Goal: Task Accomplishment & Management: Manage account settings

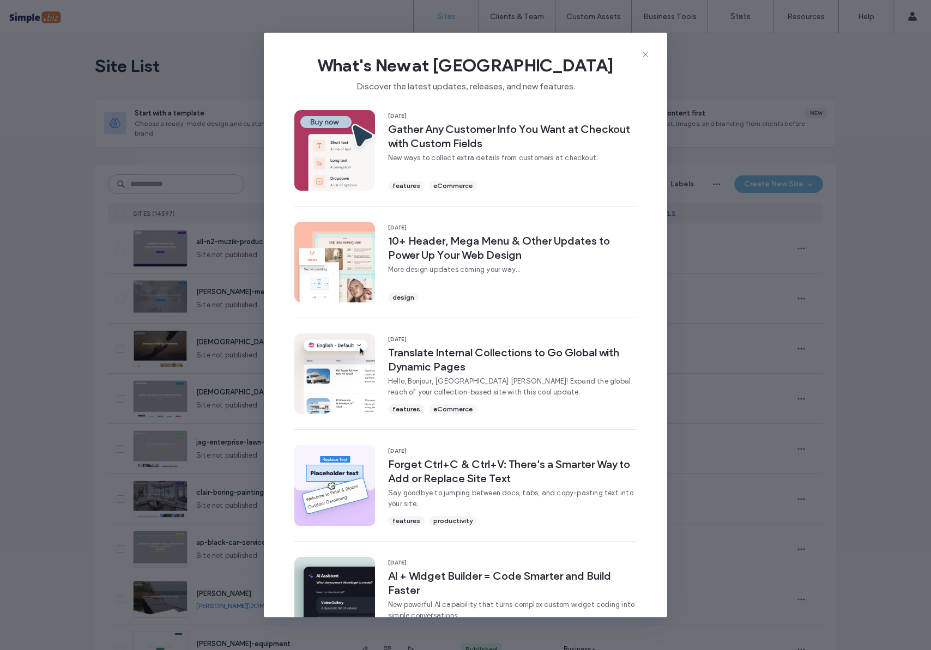
click at [652, 52] on div "What's New at [GEOGRAPHIC_DATA] Discover the latest updates, releases, and new …" at bounding box center [465, 69] width 403 height 73
click at [648, 53] on icon at bounding box center [645, 54] width 9 height 9
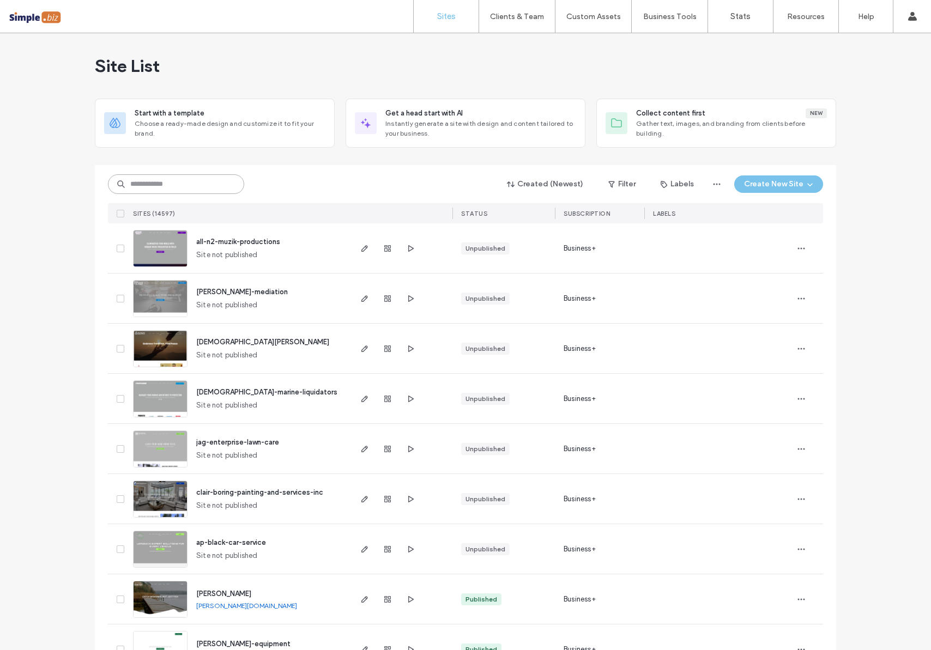
click at [175, 179] on input at bounding box center [176, 184] width 136 height 20
click at [143, 181] on input at bounding box center [176, 184] width 136 height 20
paste input "**********"
type input "**********"
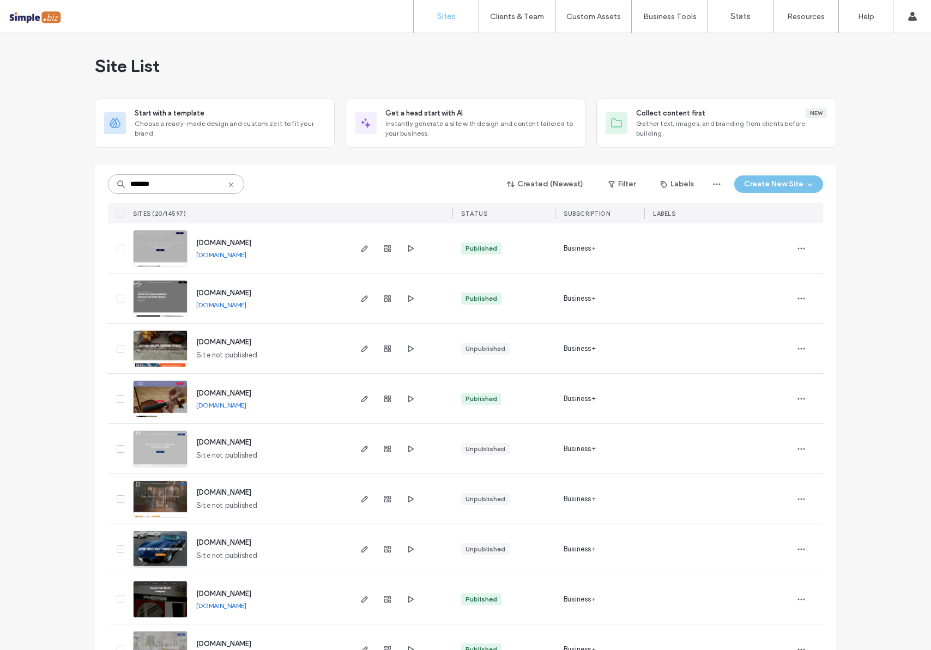
type input "*******"
click at [251, 244] on span "[DOMAIN_NAME]" at bounding box center [223, 243] width 55 height 8
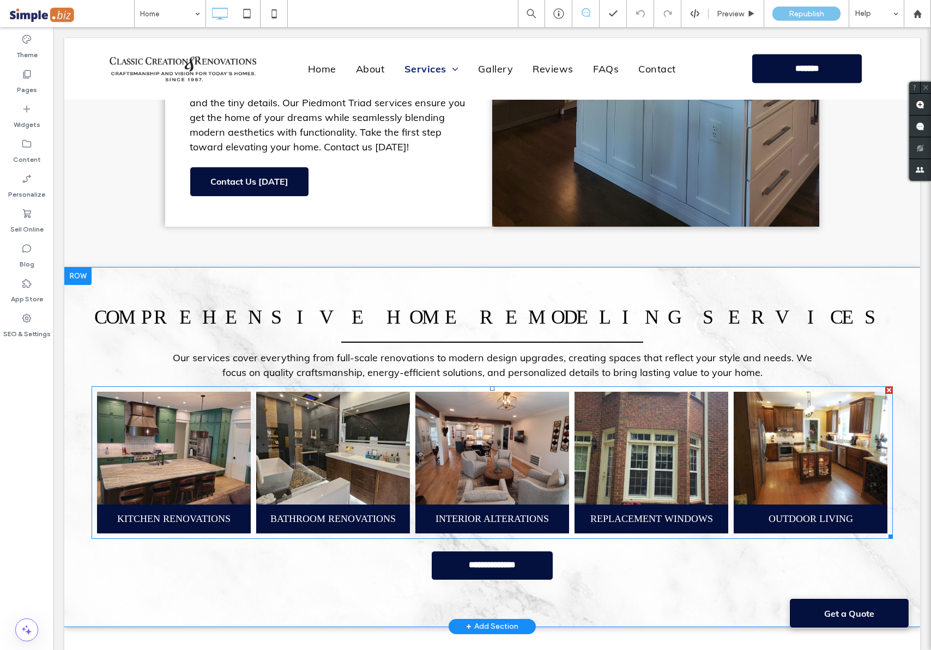
scroll to position [1170, 0]
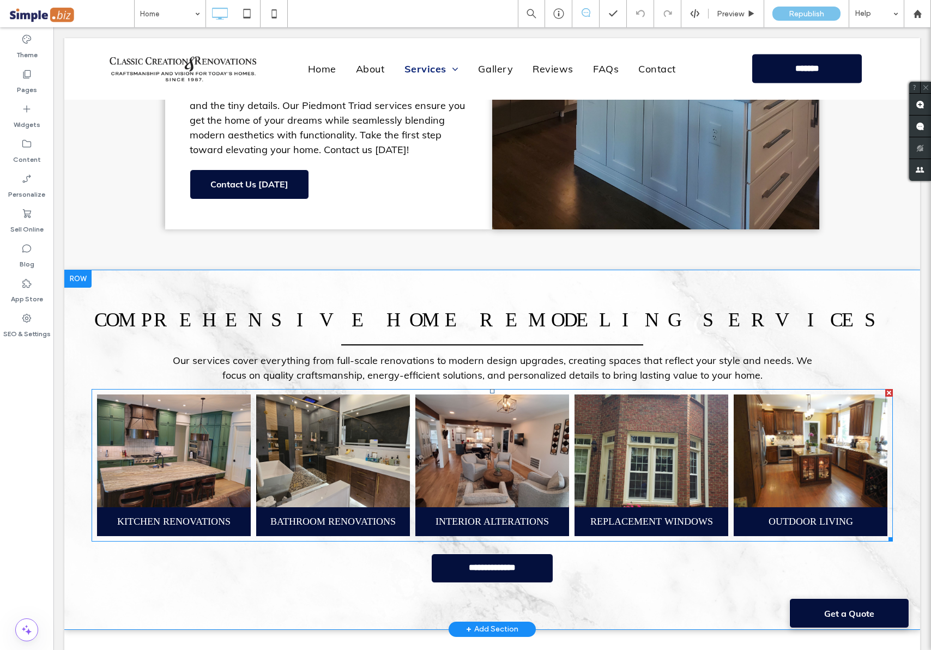
click at [325, 391] on link at bounding box center [333, 450] width 163 height 119
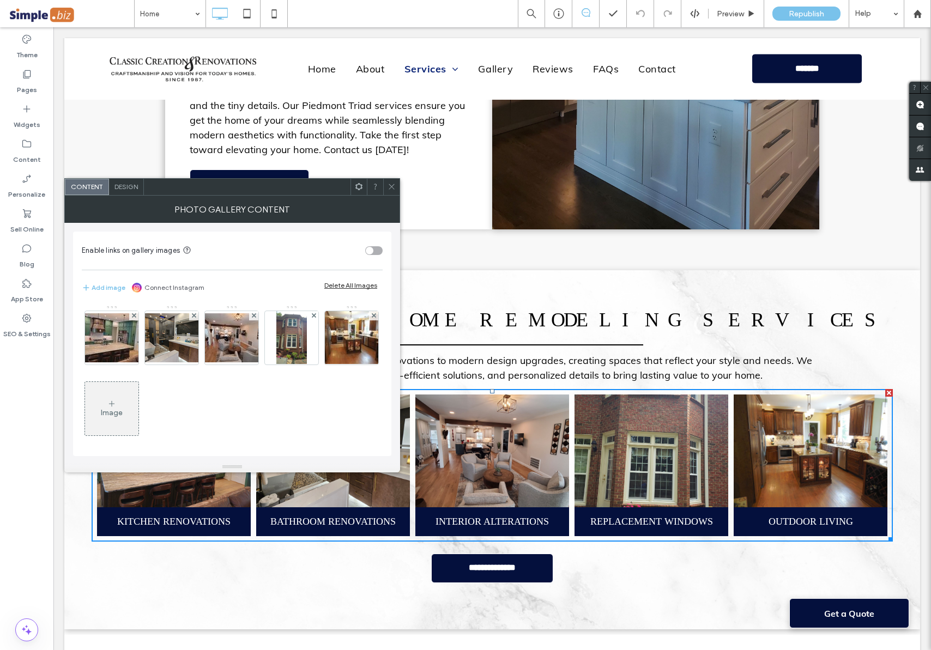
click at [391, 189] on icon at bounding box center [391, 187] width 8 height 8
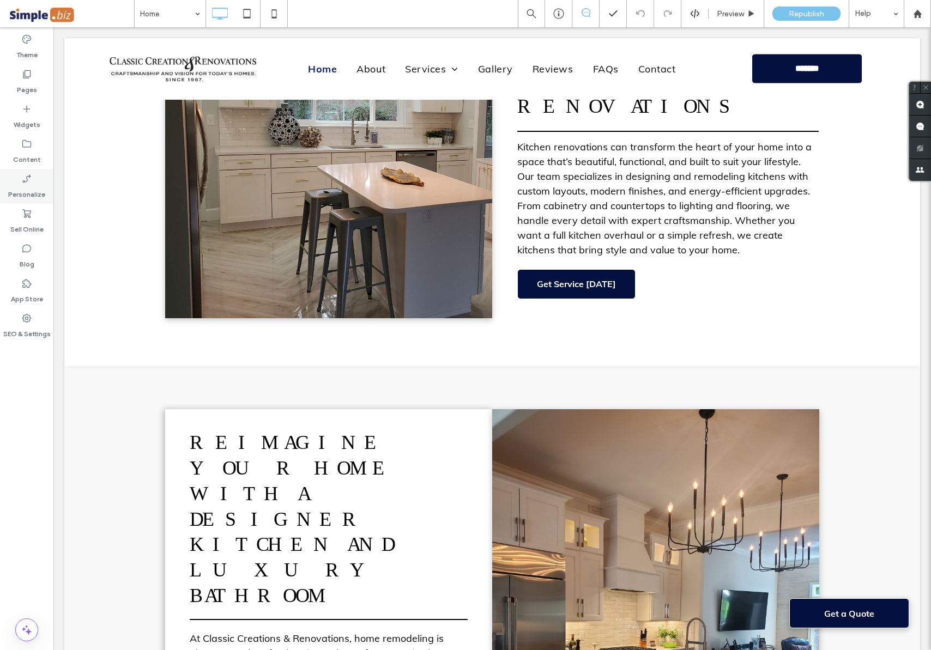
scroll to position [782, 0]
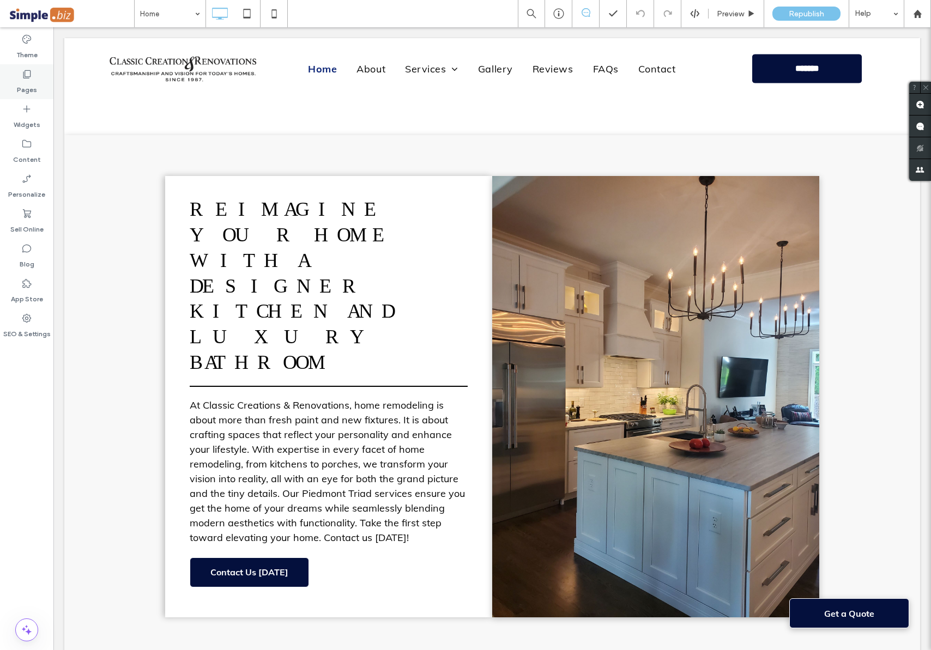
click at [27, 76] on icon at bounding box center [26, 74] width 11 height 11
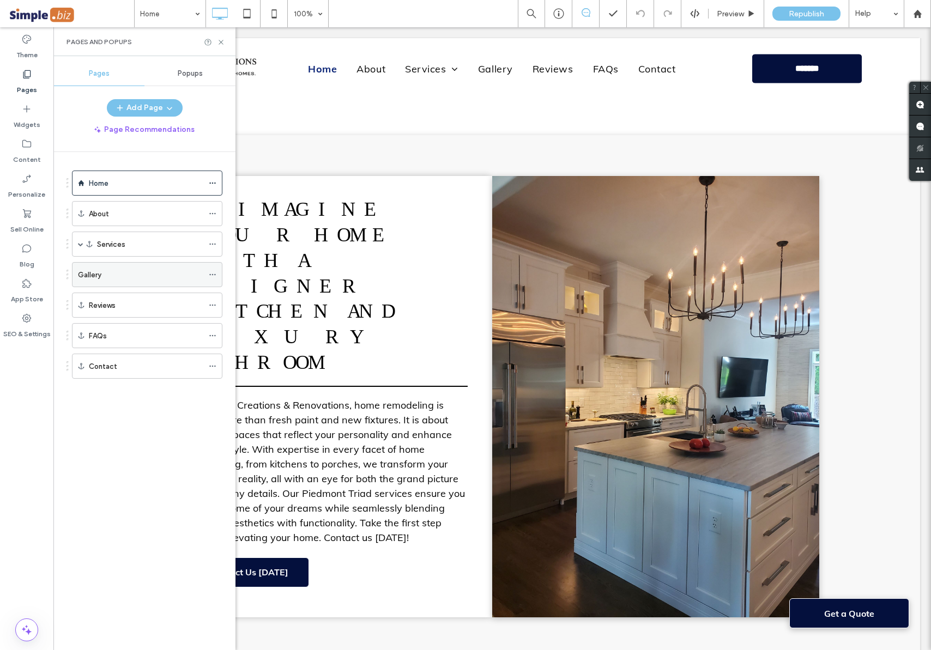
click at [147, 276] on div "Gallery" at bounding box center [140, 274] width 125 height 11
click at [137, 275] on div at bounding box center [465, 325] width 931 height 650
click at [222, 42] on icon at bounding box center [221, 42] width 8 height 8
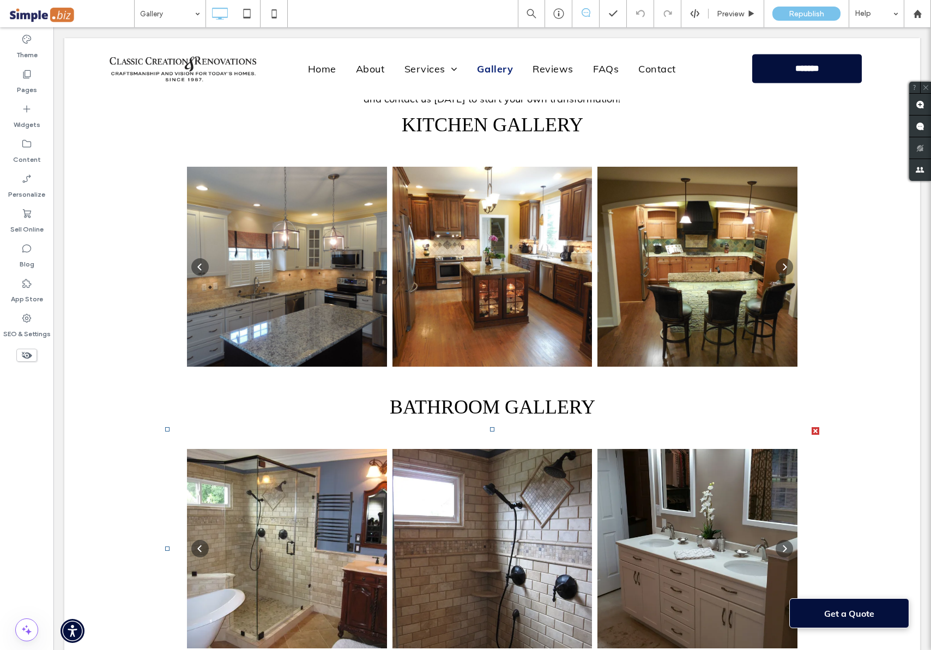
scroll to position [329, 0]
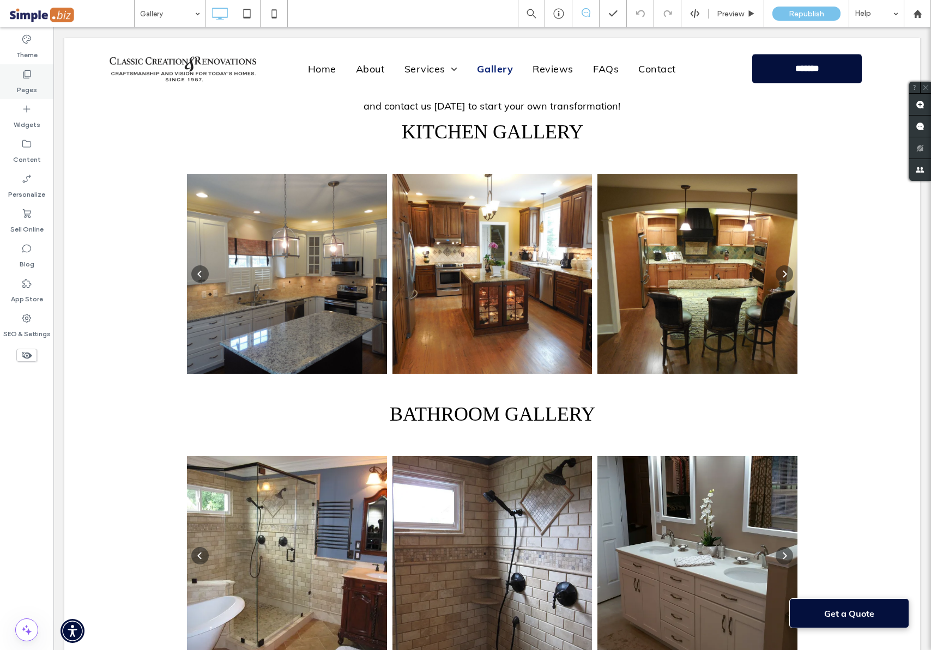
click at [25, 70] on icon at bounding box center [26, 74] width 11 height 11
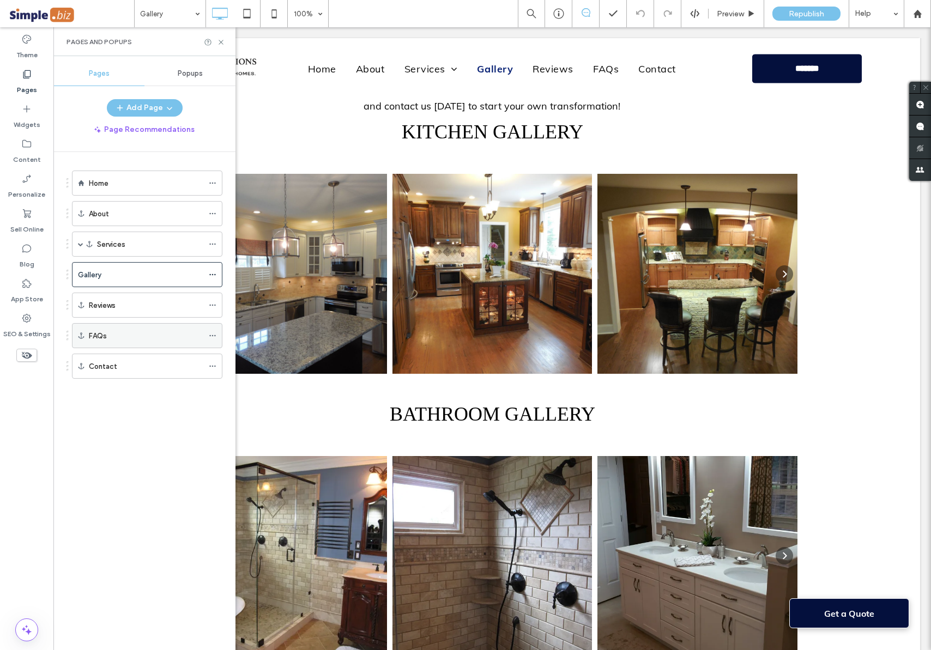
click at [148, 334] on div "FAQs" at bounding box center [146, 335] width 114 height 11
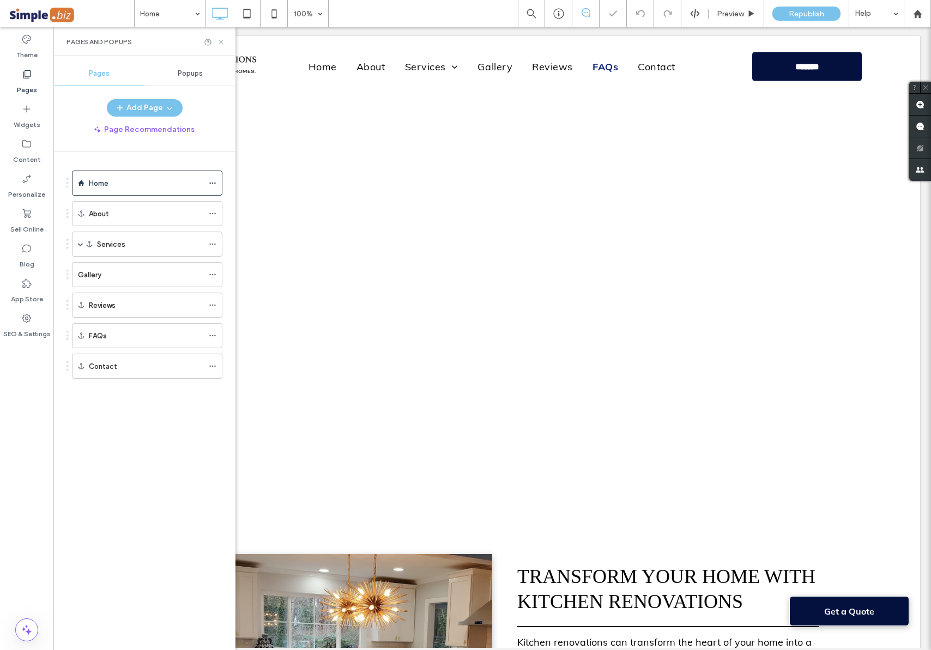
scroll to position [3961, 0]
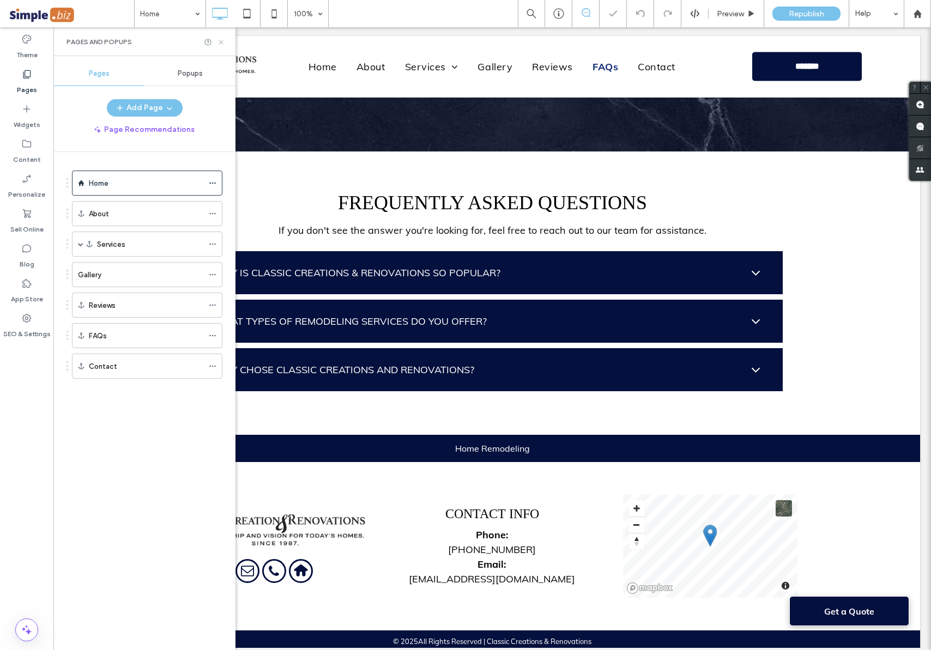
click at [221, 41] on use at bounding box center [220, 42] width 4 height 4
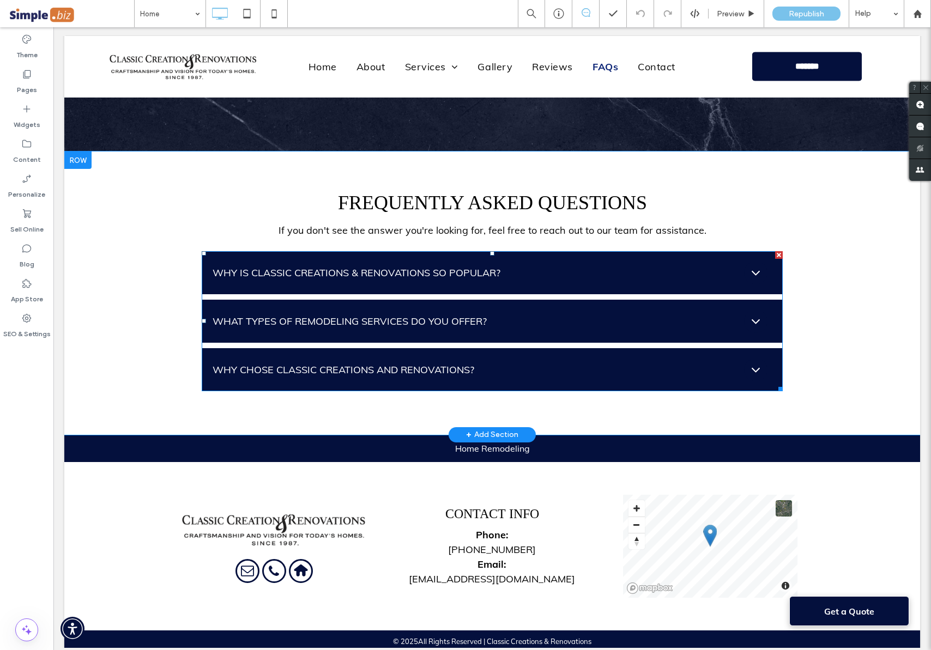
click at [746, 255] on span at bounding box center [492, 321] width 581 height 140
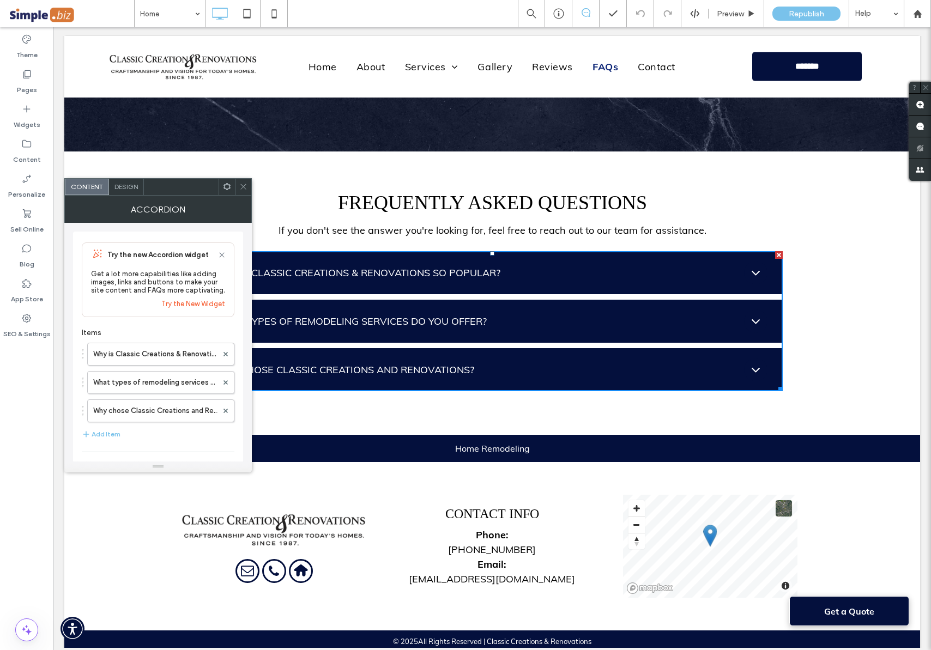
click at [750, 265] on icon at bounding box center [755, 272] width 15 height 15
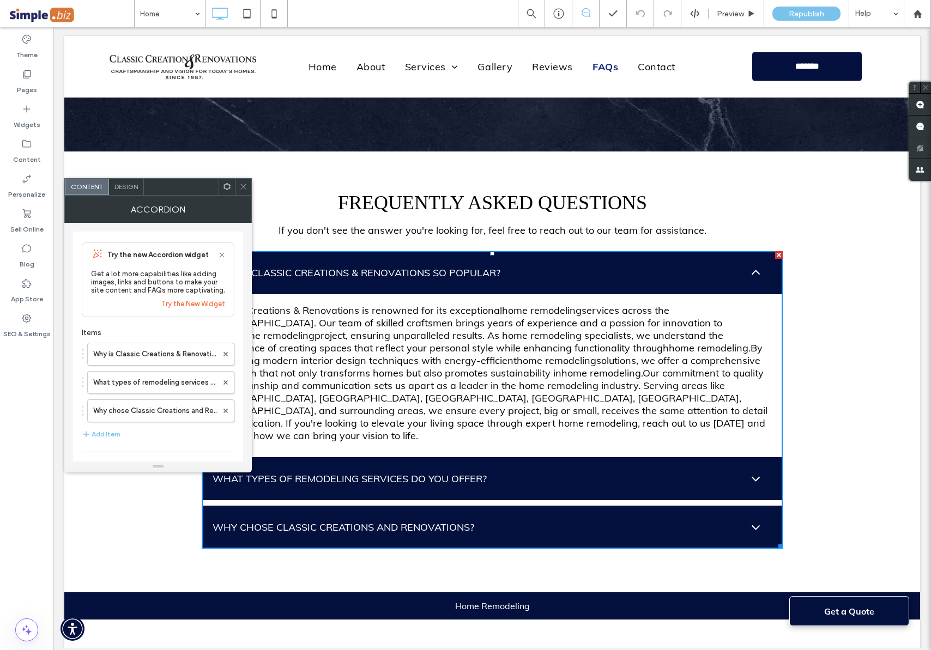
click at [242, 185] on icon at bounding box center [243, 187] width 8 height 8
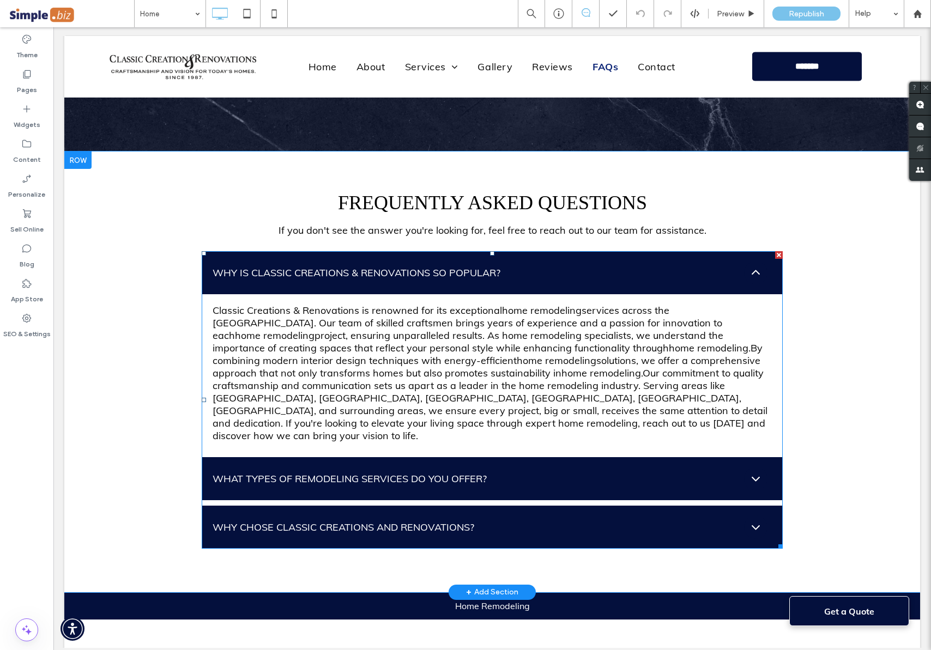
click at [751, 257] on span at bounding box center [492, 400] width 581 height 298
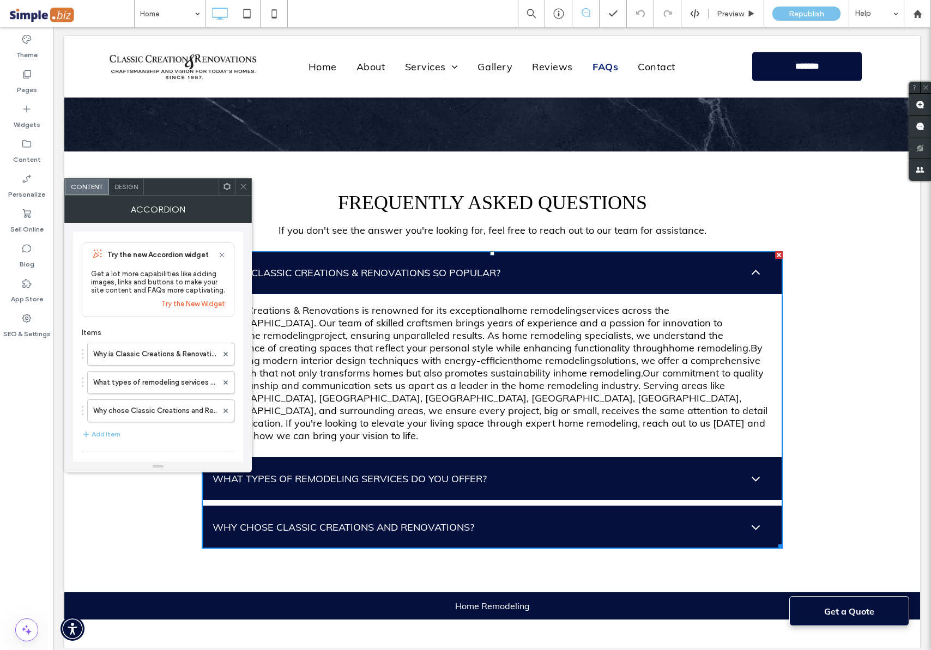
click at [244, 185] on icon at bounding box center [243, 187] width 8 height 8
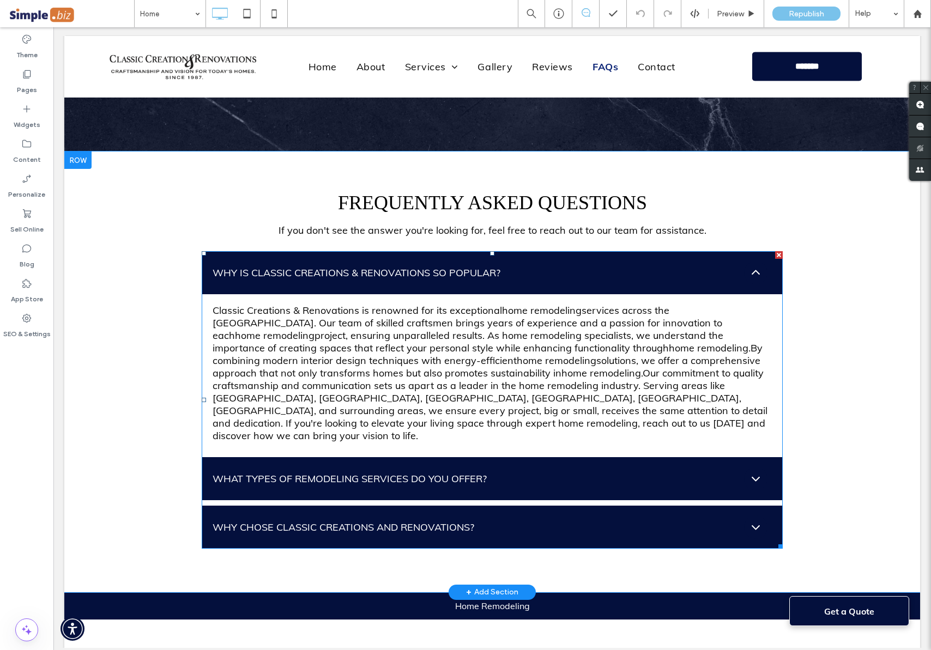
click at [751, 256] on span at bounding box center [492, 400] width 581 height 298
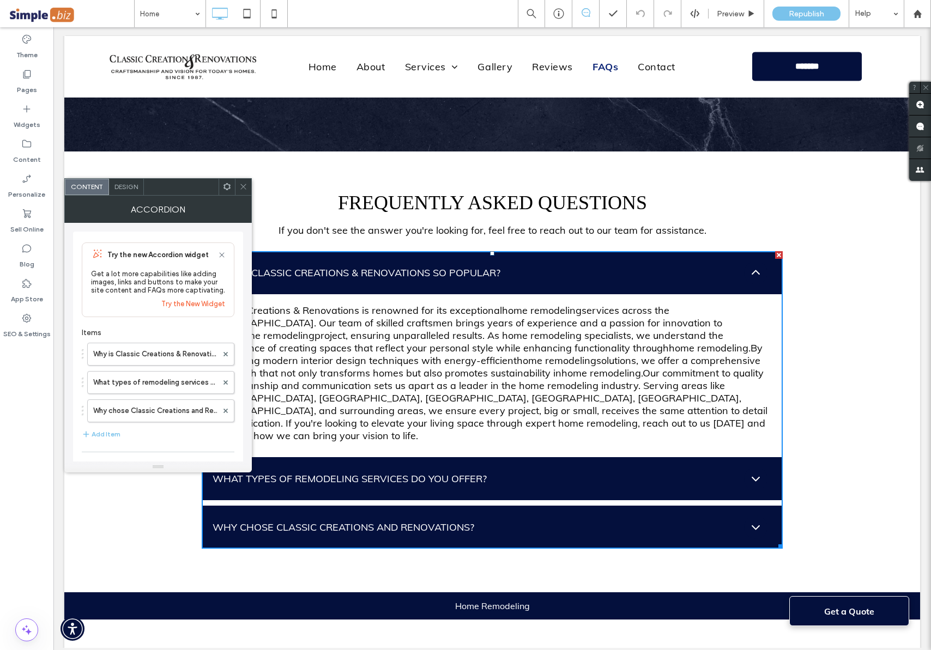
click at [751, 270] on icon at bounding box center [755, 272] width 8 height 5
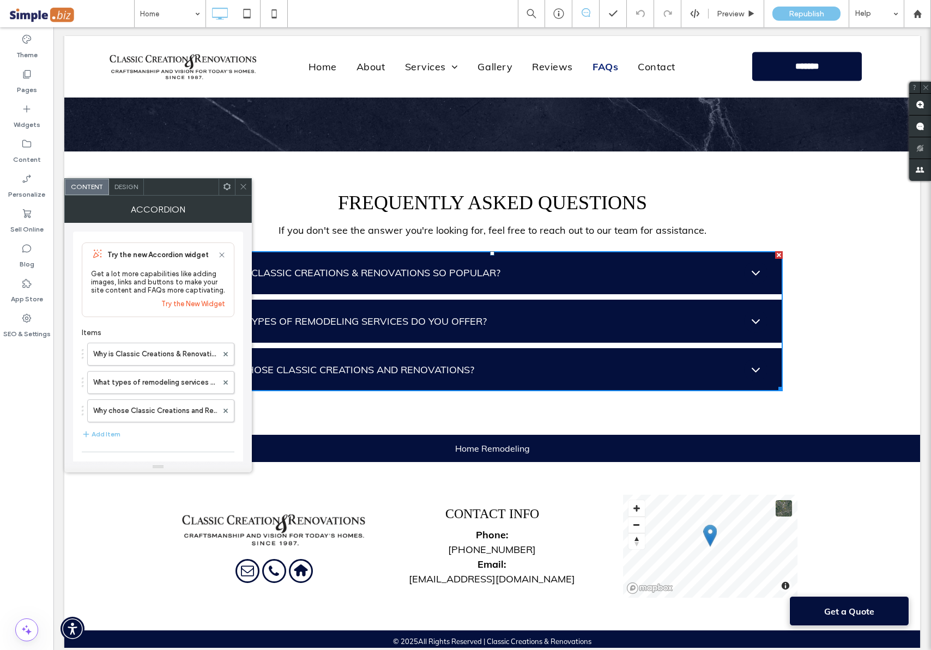
click at [751, 314] on icon at bounding box center [755, 321] width 15 height 15
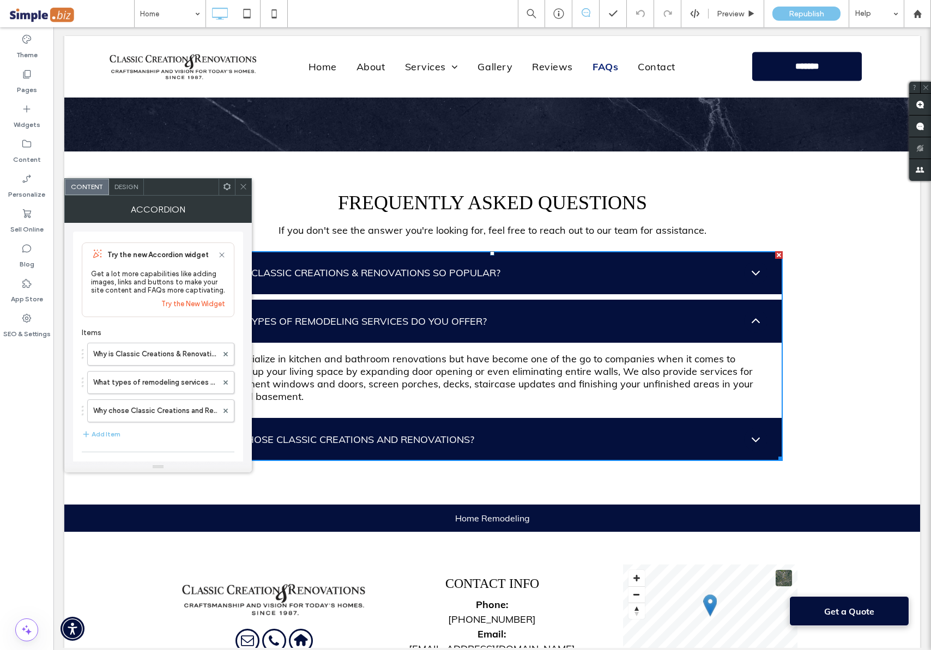
click at [246, 187] on icon at bounding box center [243, 187] width 8 height 8
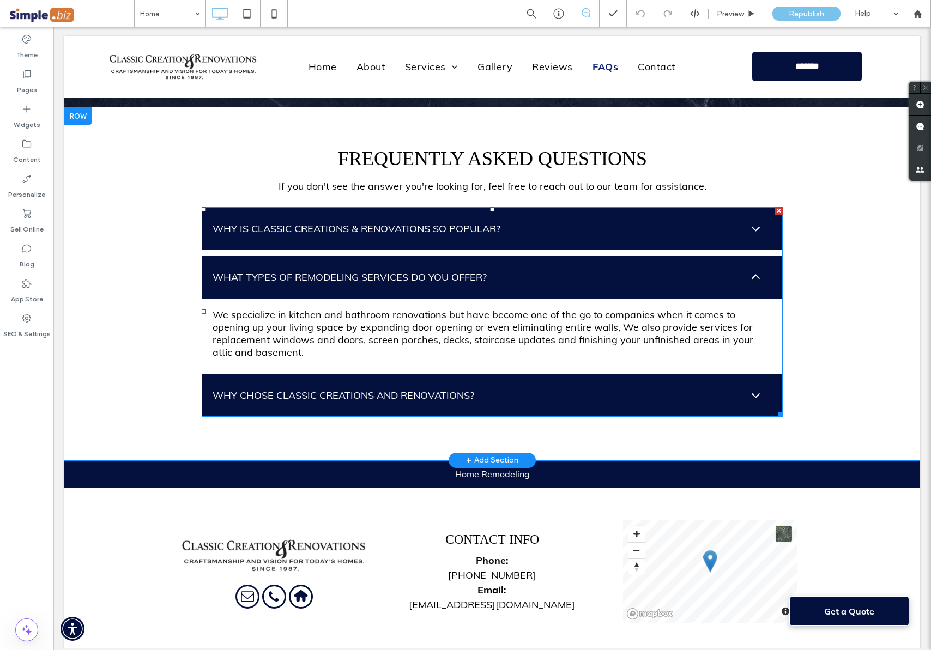
scroll to position [4031, 0]
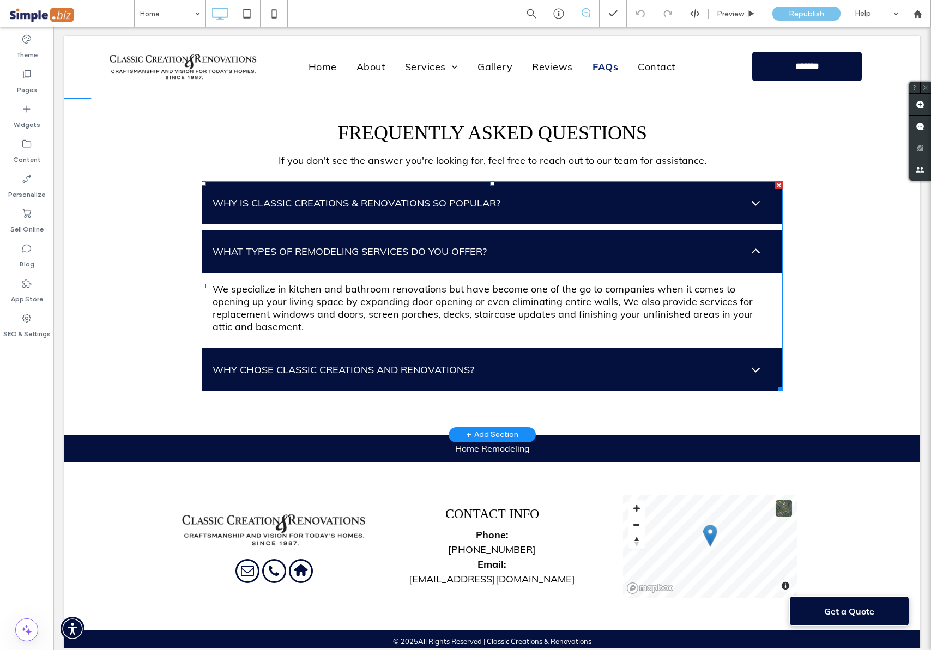
click at [750, 235] on span at bounding box center [492, 286] width 581 height 210
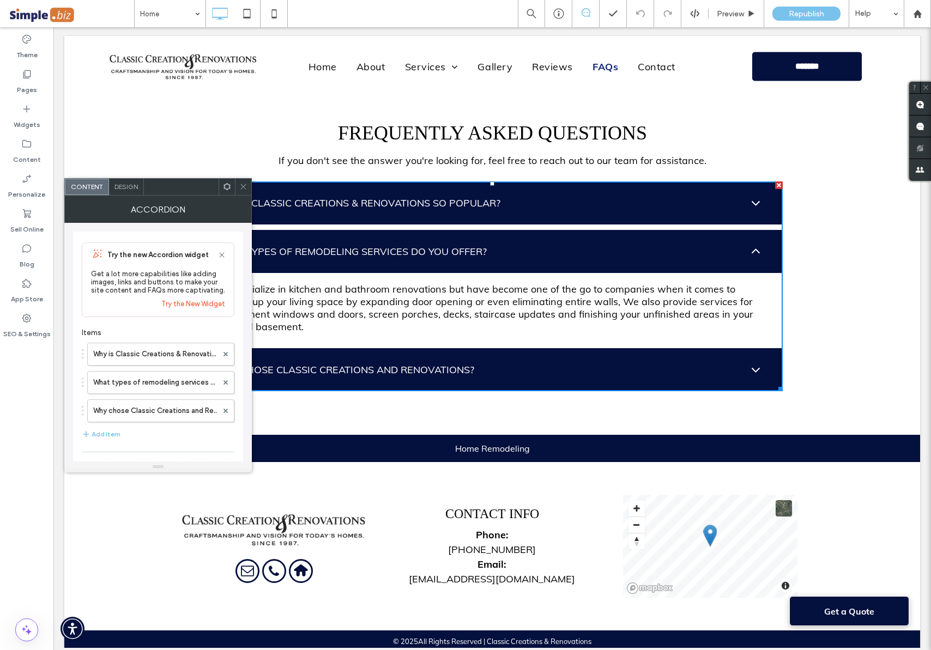
click at [750, 244] on icon at bounding box center [755, 251] width 15 height 15
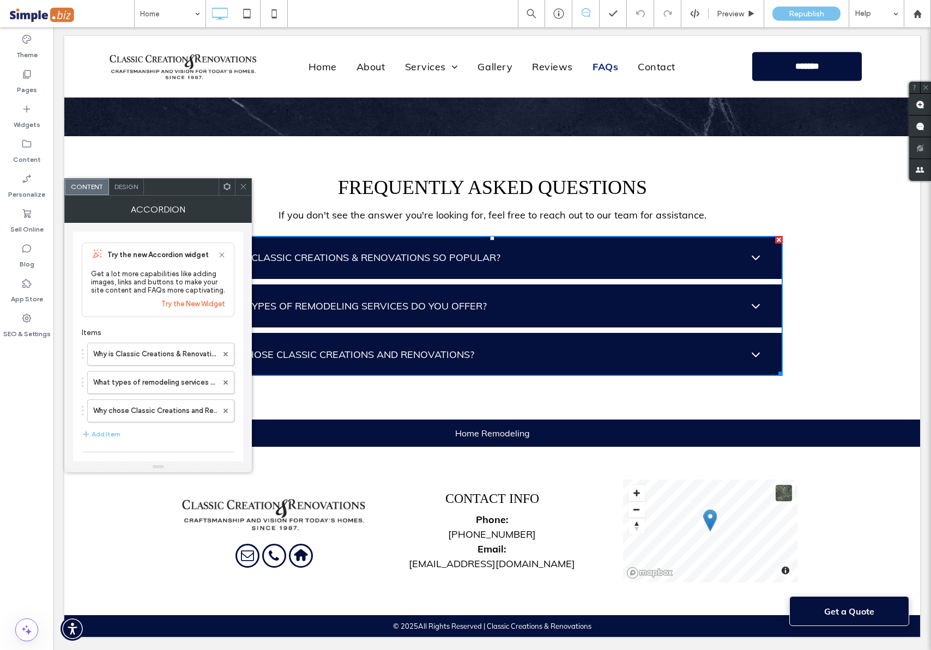
scroll to position [3961, 0]
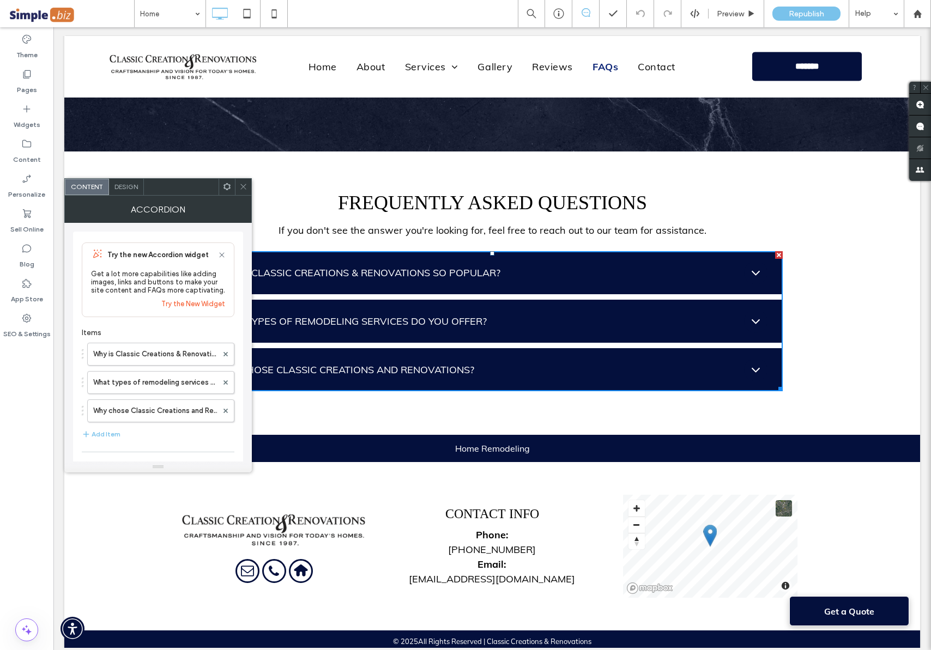
click at [242, 187] on use at bounding box center [242, 186] width 5 height 5
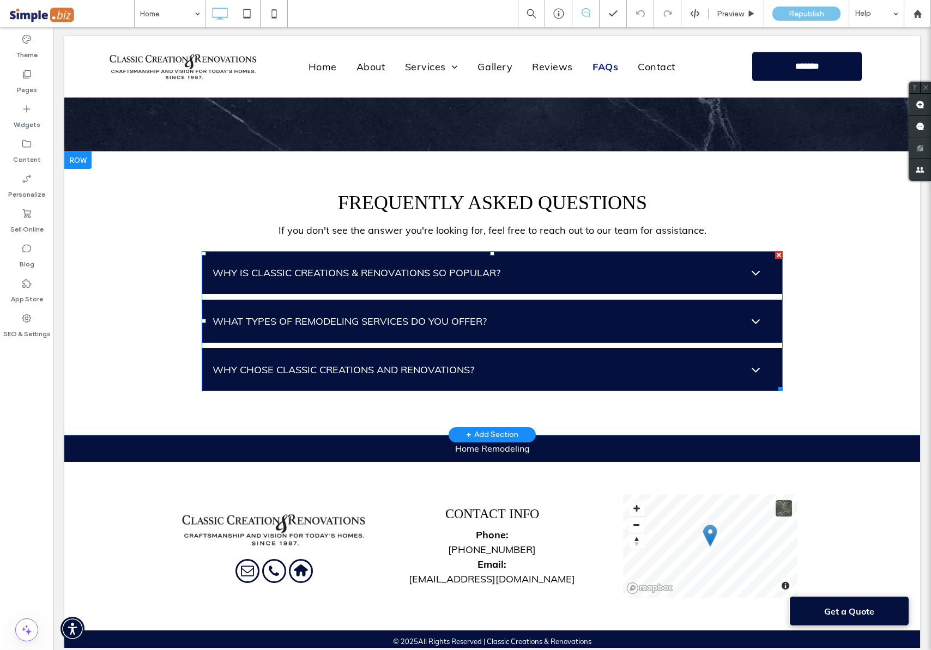
click at [752, 354] on span at bounding box center [492, 321] width 581 height 140
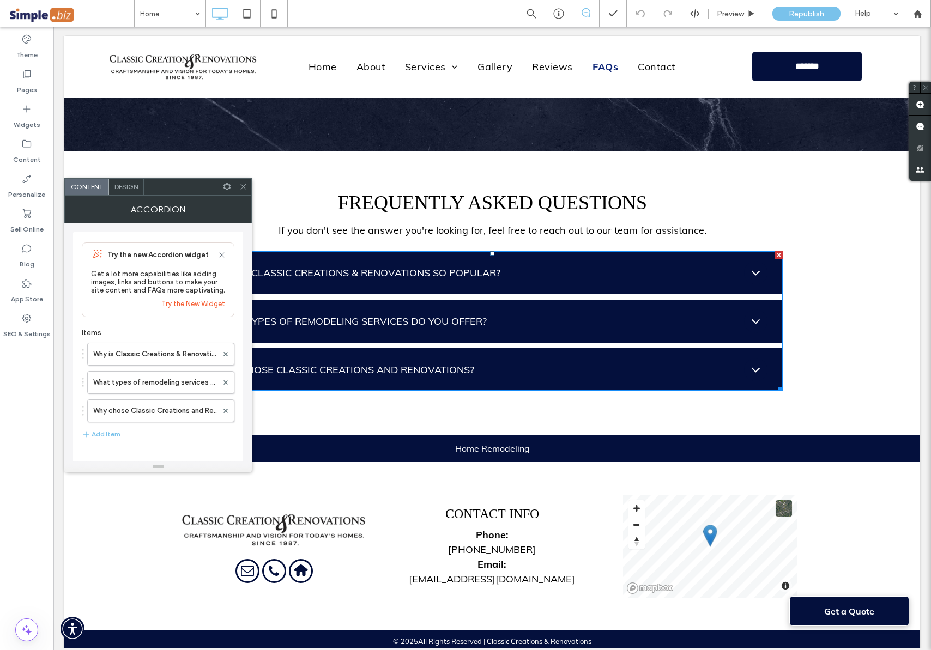
click at [751, 368] on icon at bounding box center [755, 370] width 8 height 5
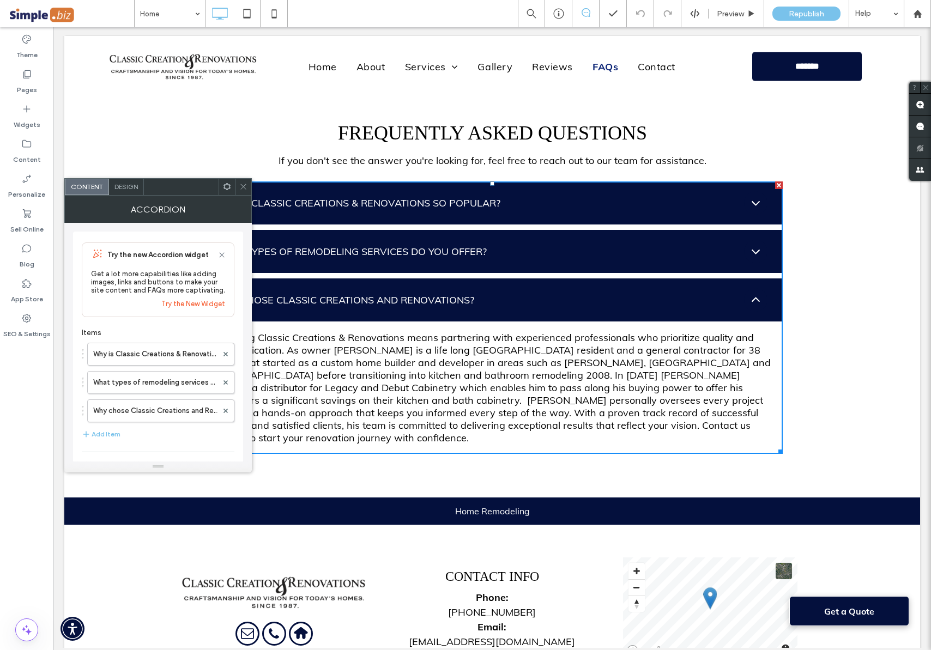
click at [242, 190] on span at bounding box center [243, 187] width 8 height 16
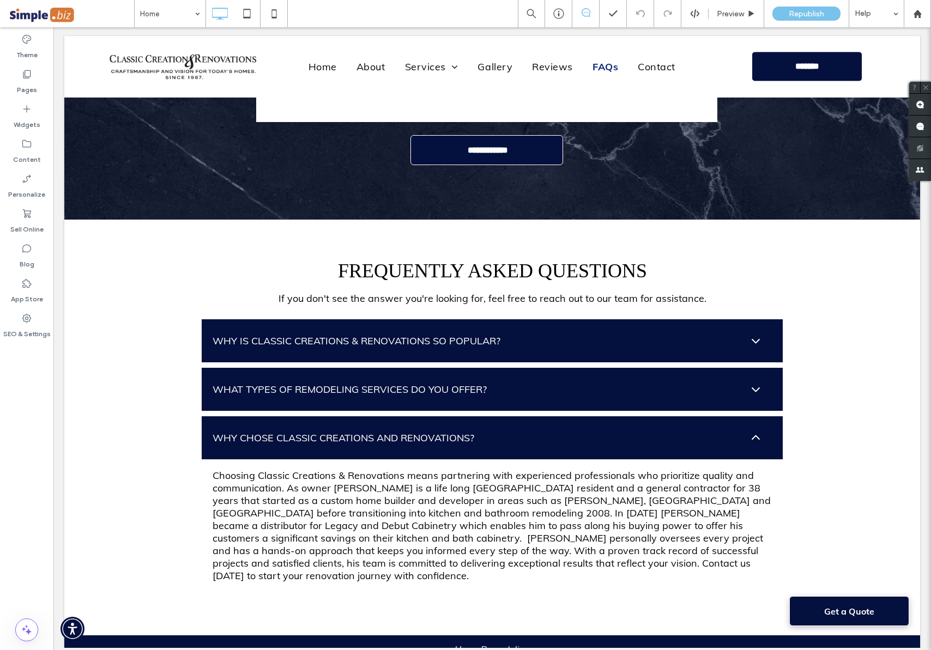
scroll to position [3890, 0]
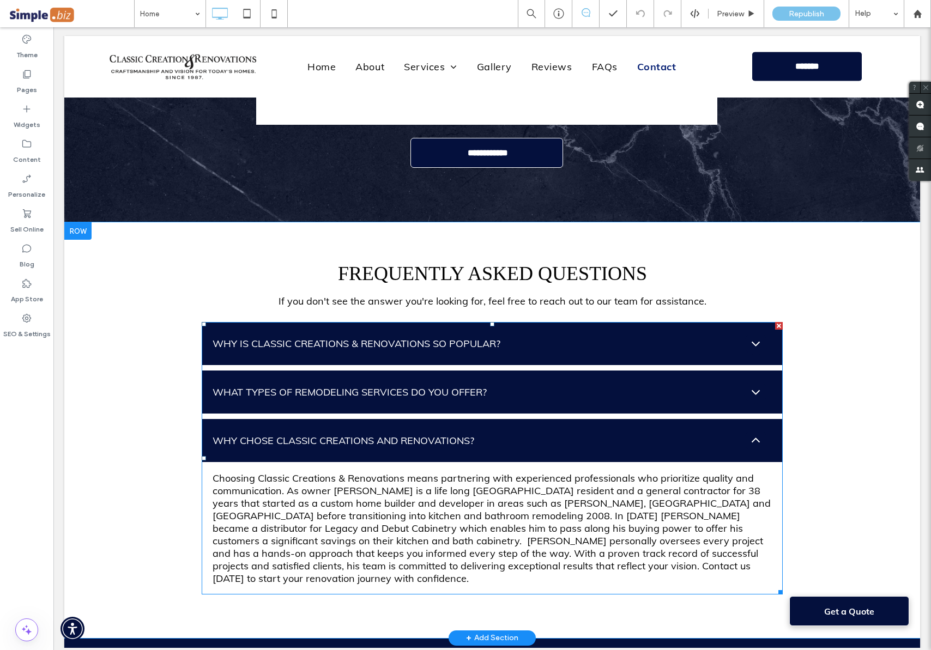
click at [755, 330] on span at bounding box center [492, 458] width 581 height 272
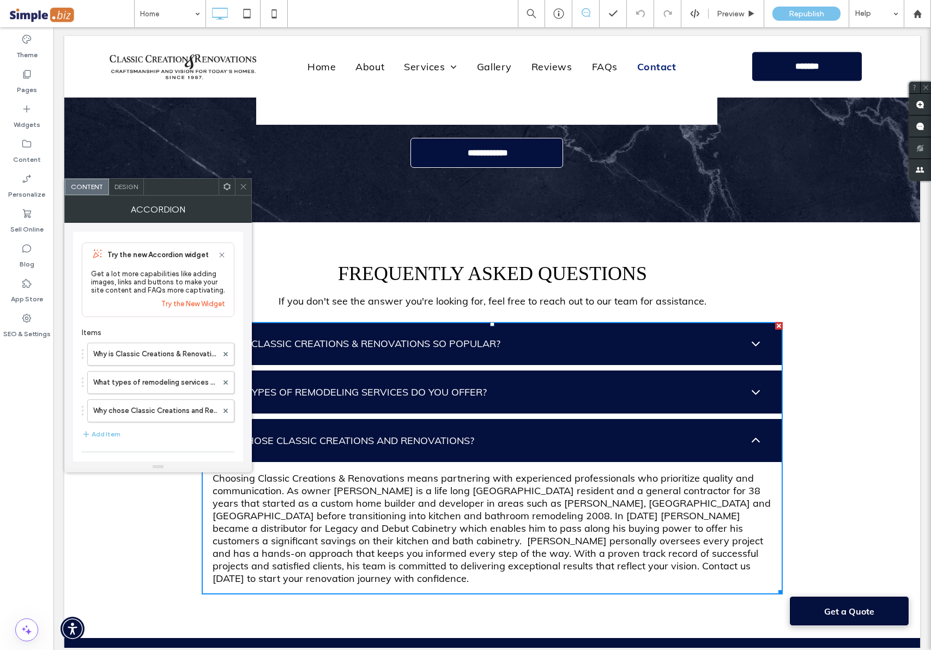
click at [243, 186] on use at bounding box center [242, 186] width 5 height 5
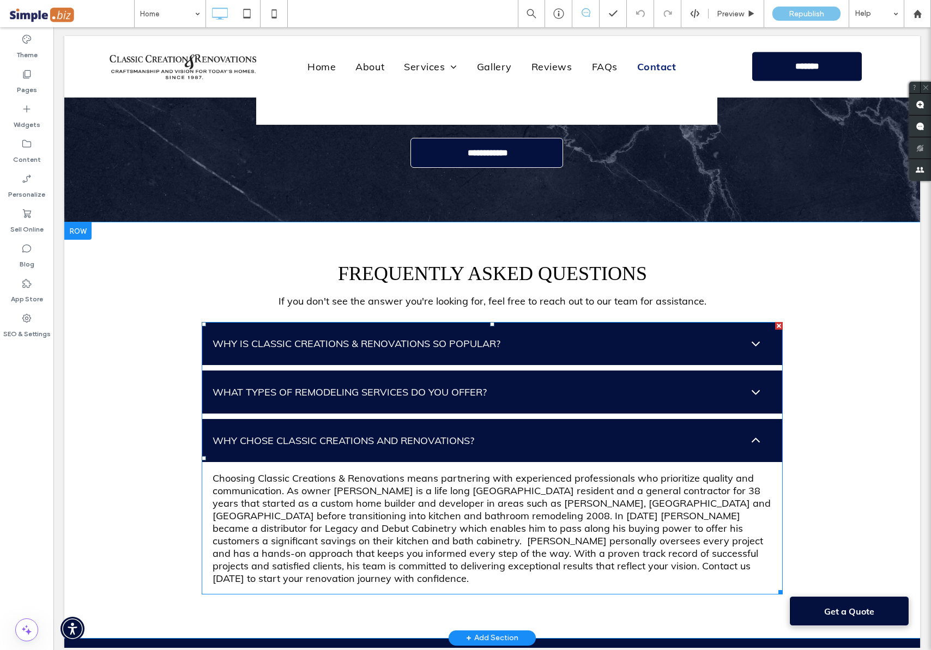
click at [754, 326] on span at bounding box center [492, 458] width 581 height 272
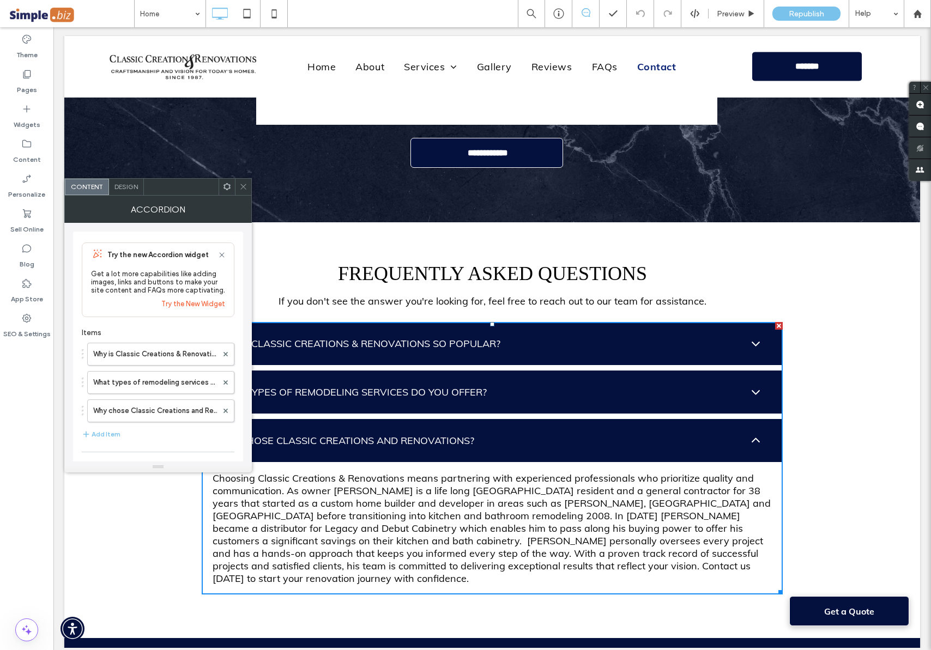
click at [241, 191] on span at bounding box center [243, 187] width 8 height 16
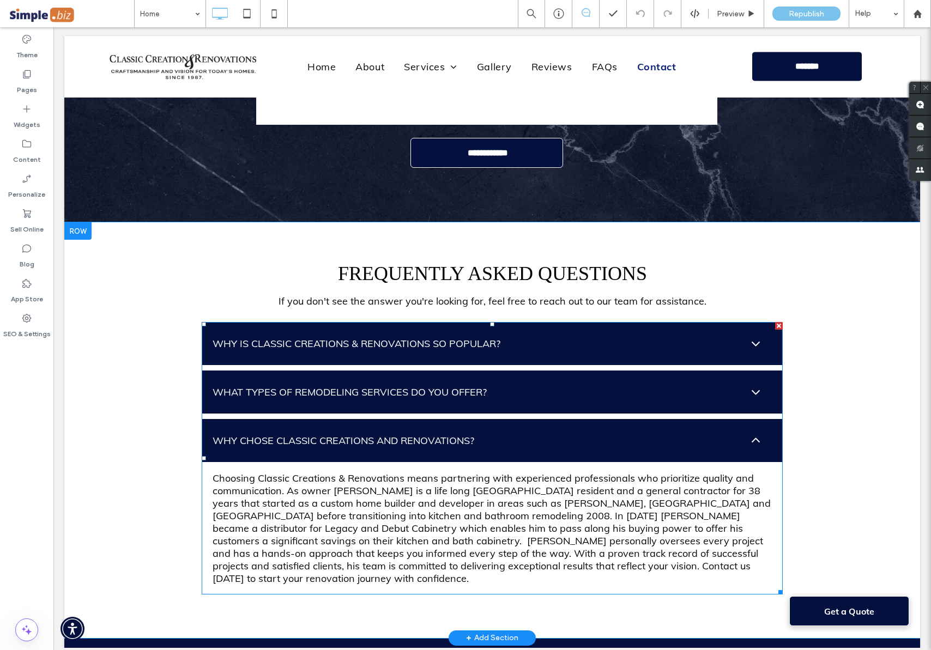
click at [745, 324] on span at bounding box center [492, 458] width 581 height 272
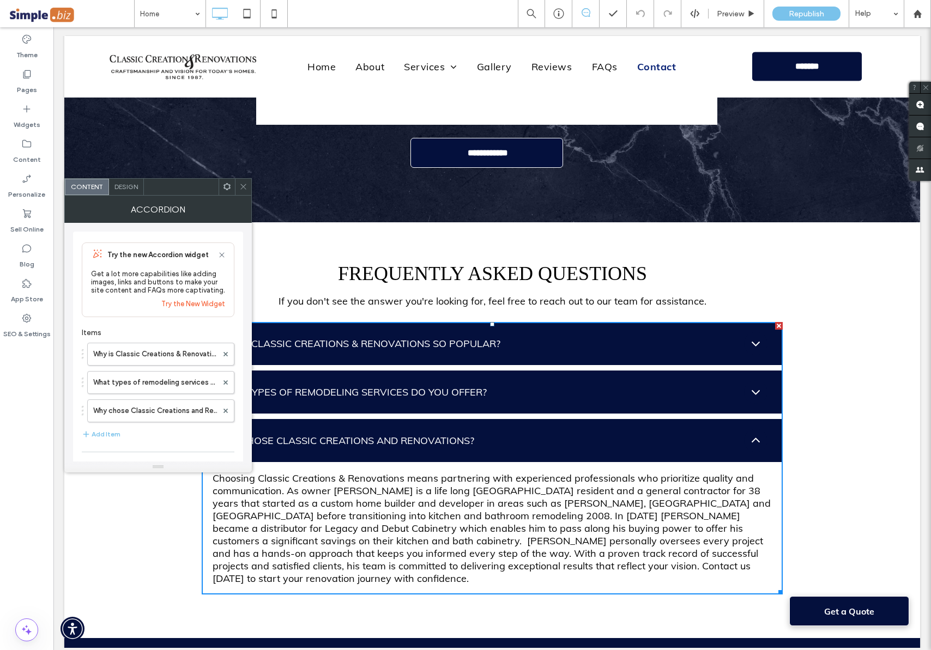
click at [754, 342] on icon at bounding box center [755, 344] width 8 height 5
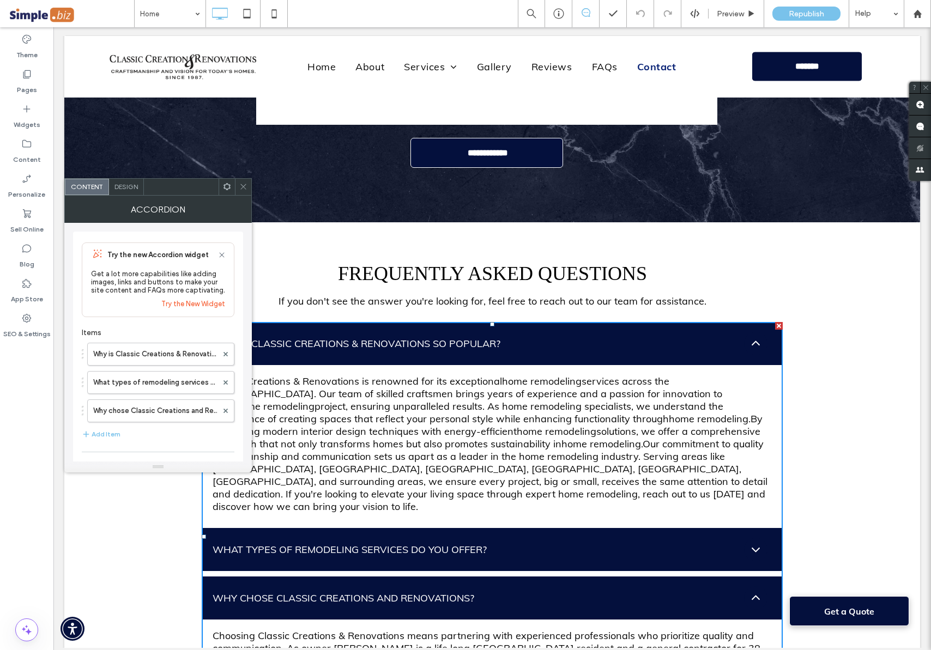
click at [241, 187] on icon at bounding box center [243, 187] width 8 height 8
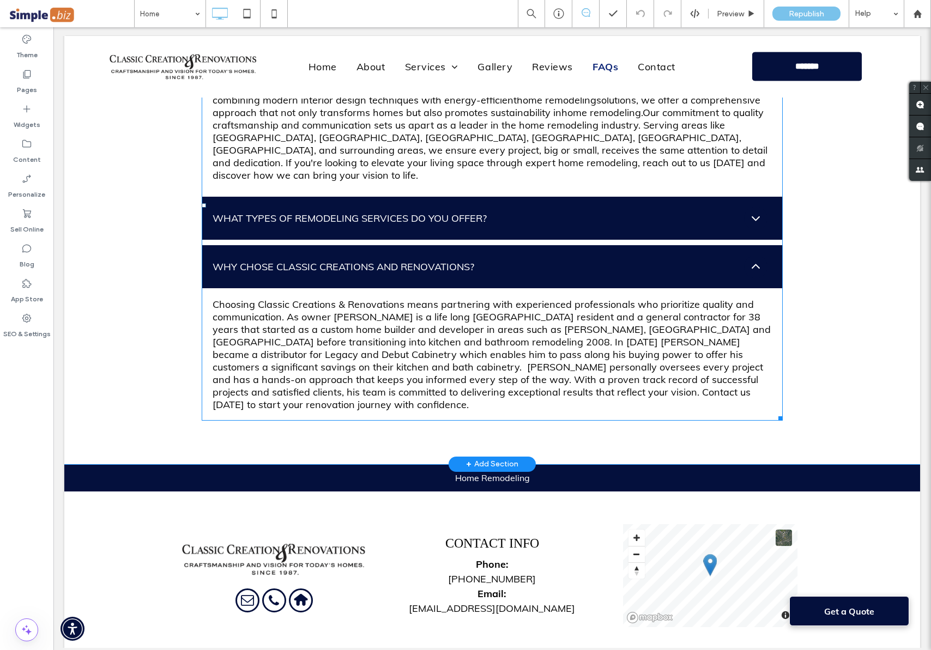
scroll to position [4226, 0]
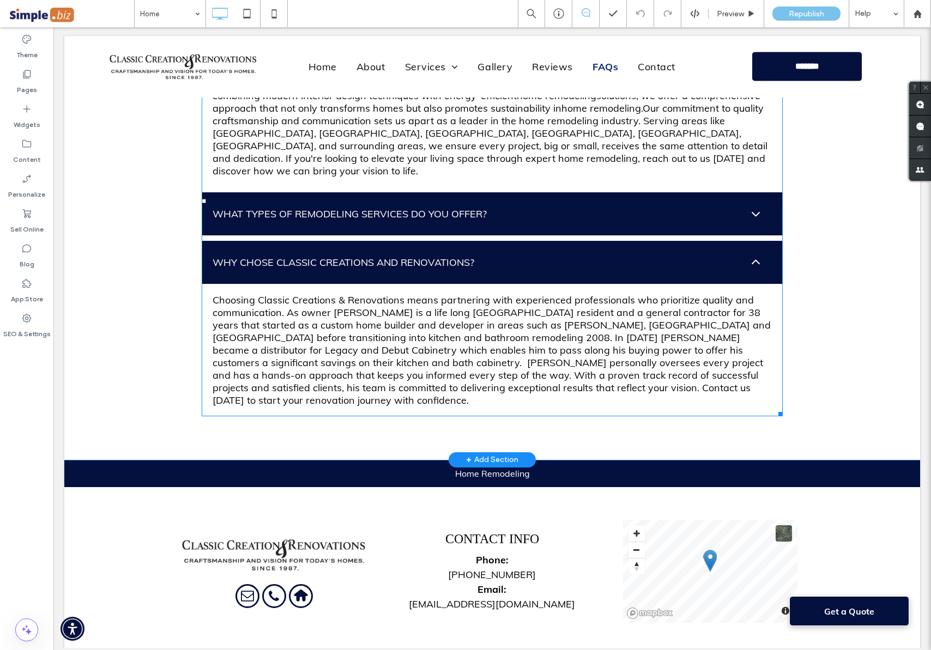
click at [753, 236] on span at bounding box center [492, 201] width 581 height 430
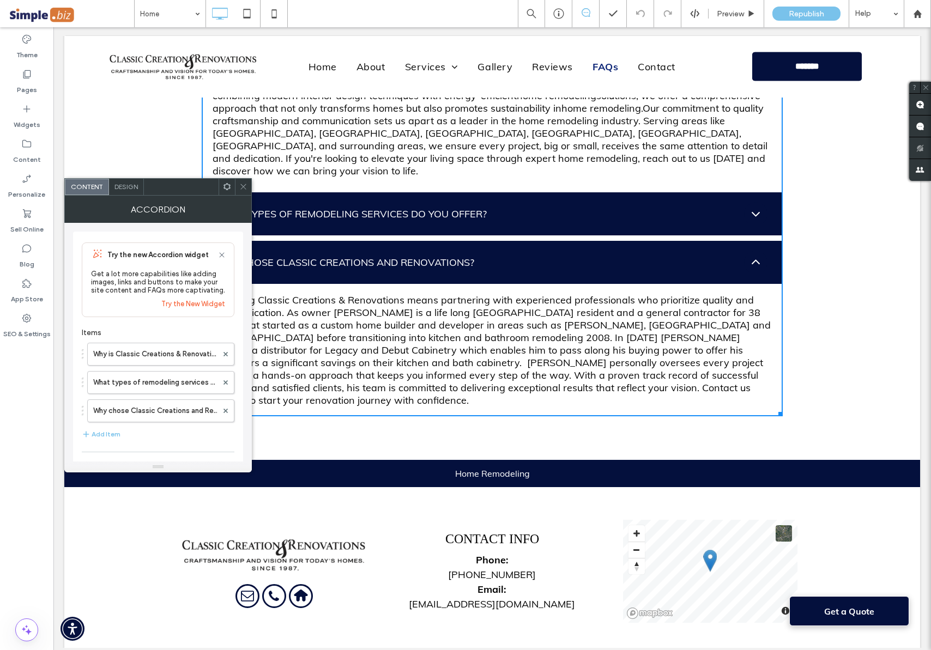
click at [245, 187] on use at bounding box center [242, 186] width 5 height 5
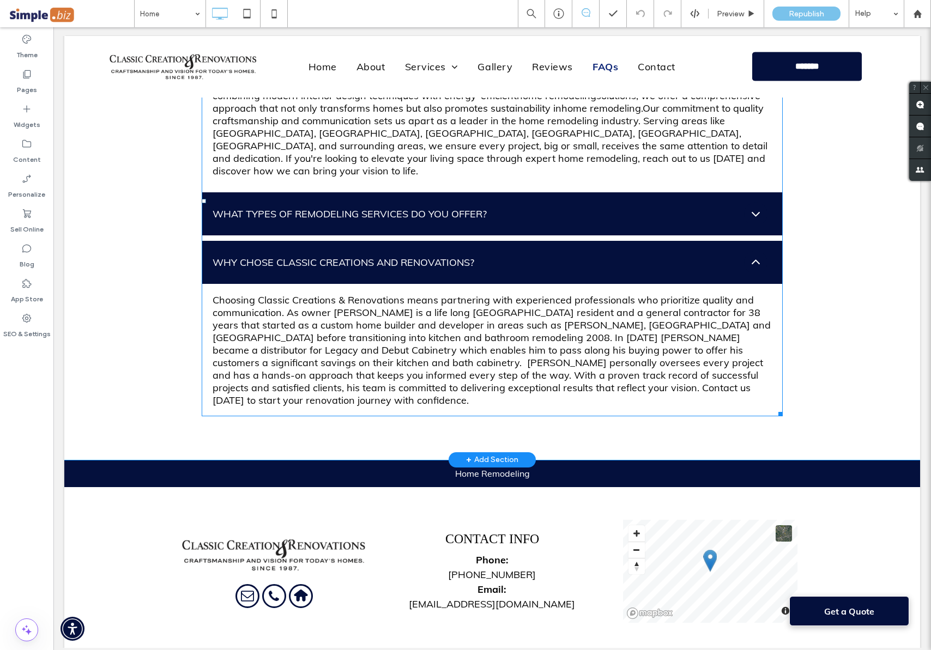
click at [748, 232] on span at bounding box center [492, 201] width 581 height 430
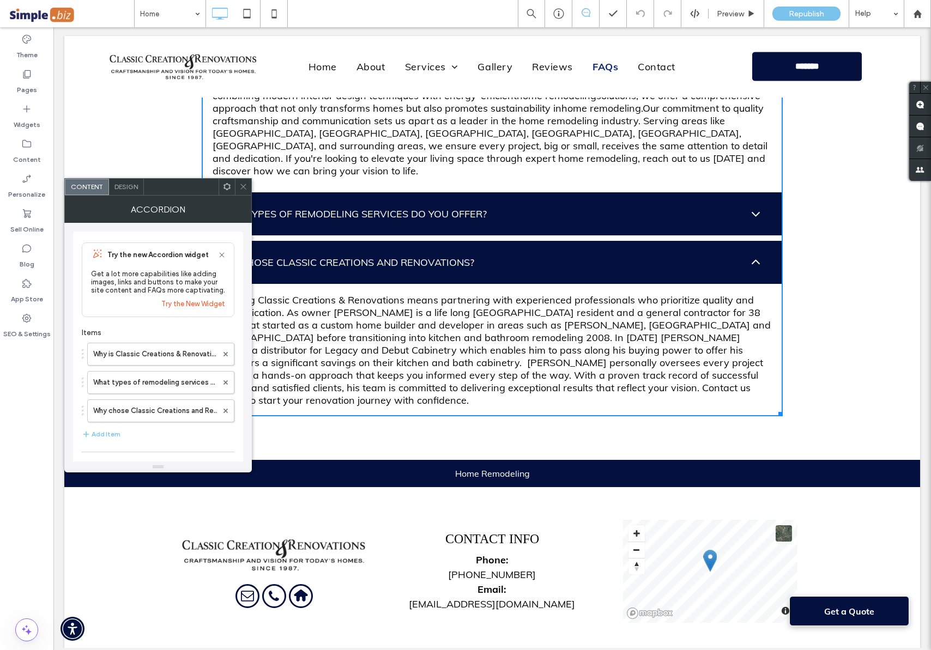
click at [751, 259] on icon at bounding box center [755, 261] width 8 height 5
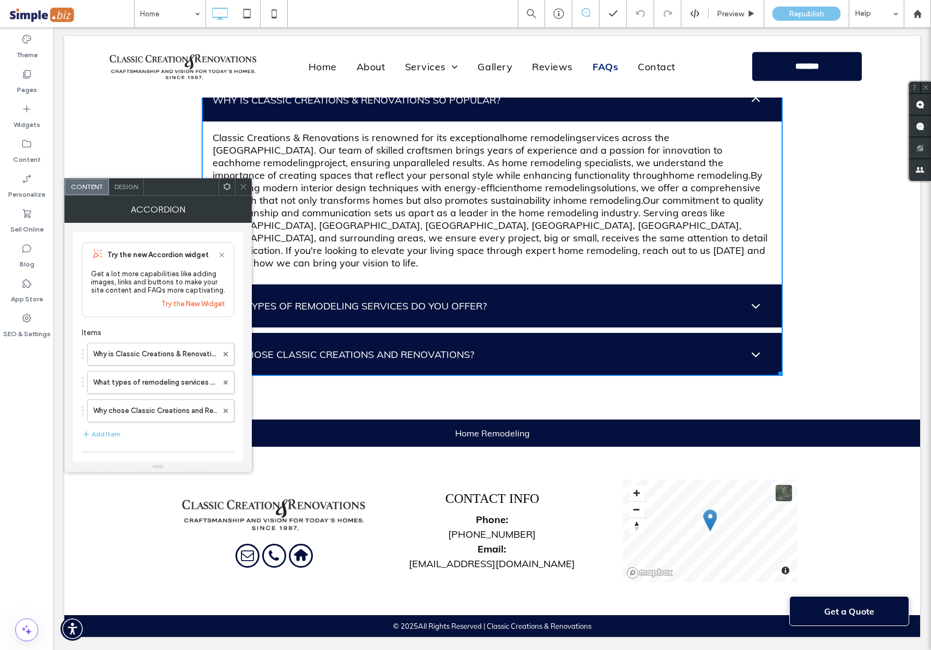
scroll to position [4106, 0]
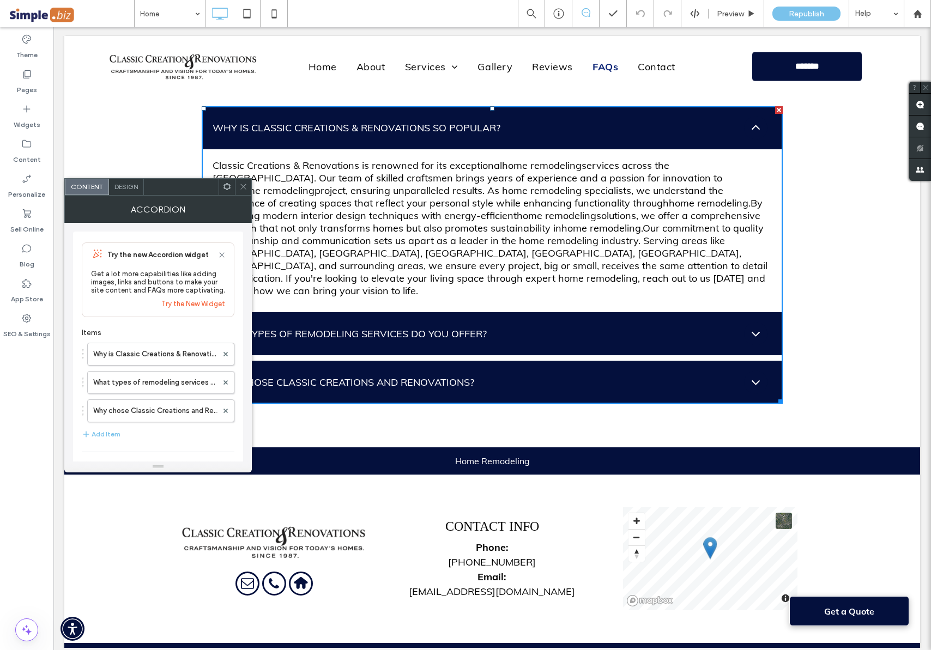
click at [247, 184] on div at bounding box center [243, 187] width 16 height 16
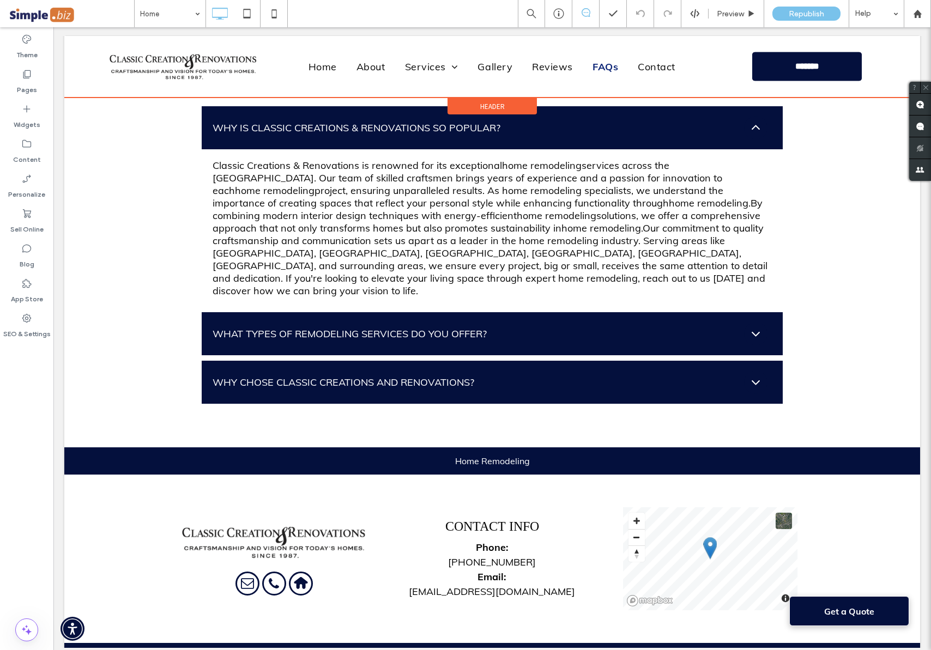
scroll to position [4104, 0]
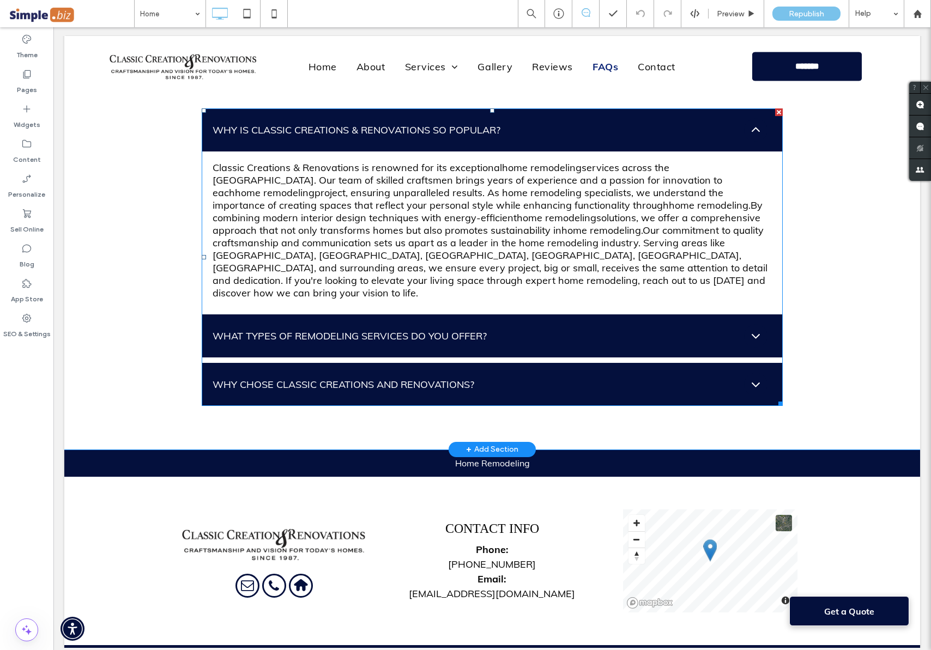
click at [754, 115] on span at bounding box center [492, 257] width 581 height 298
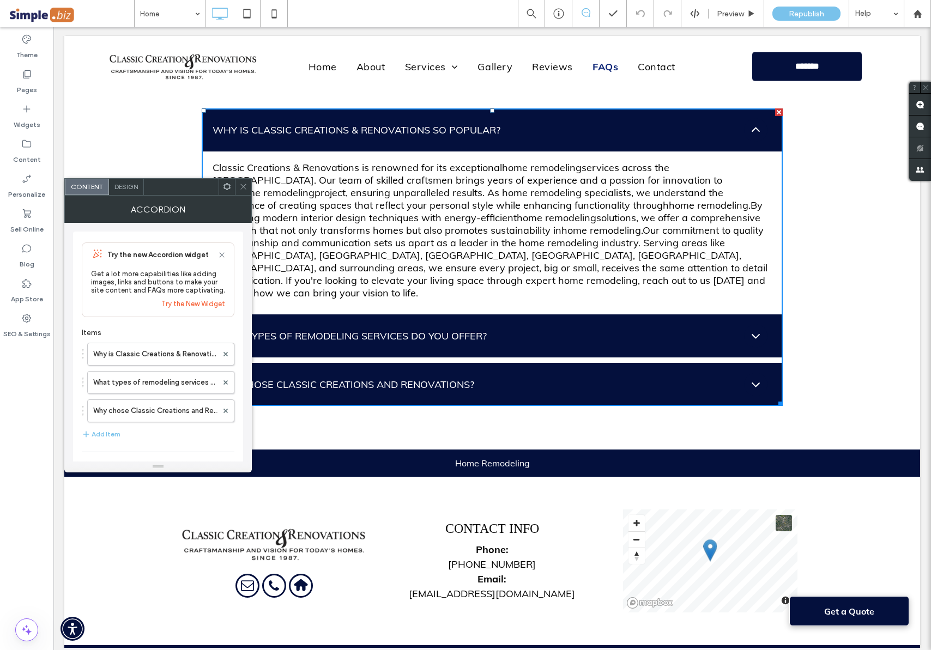
click at [751, 123] on icon at bounding box center [755, 130] width 15 height 15
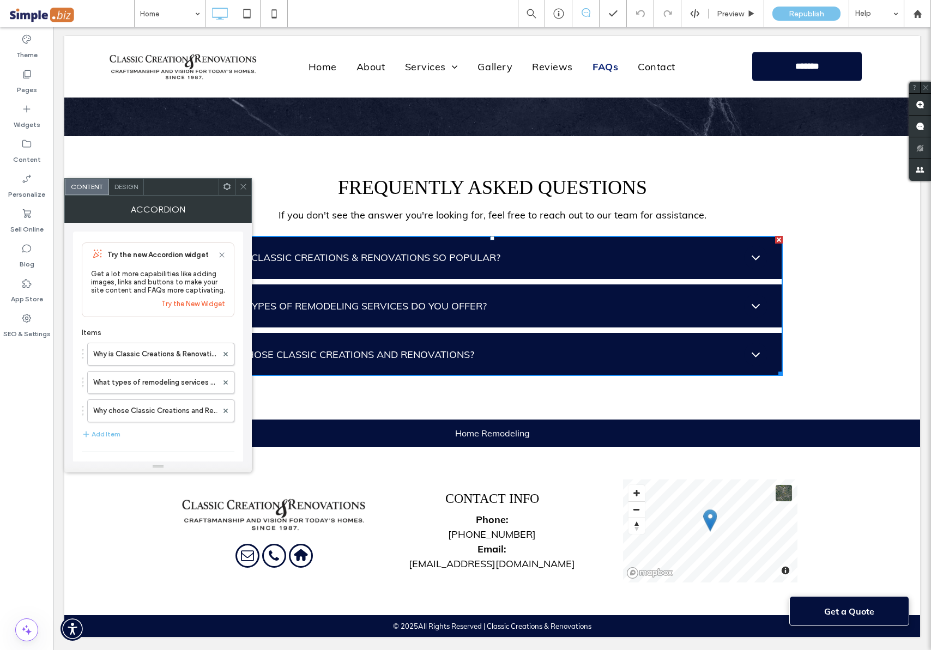
scroll to position [3961, 0]
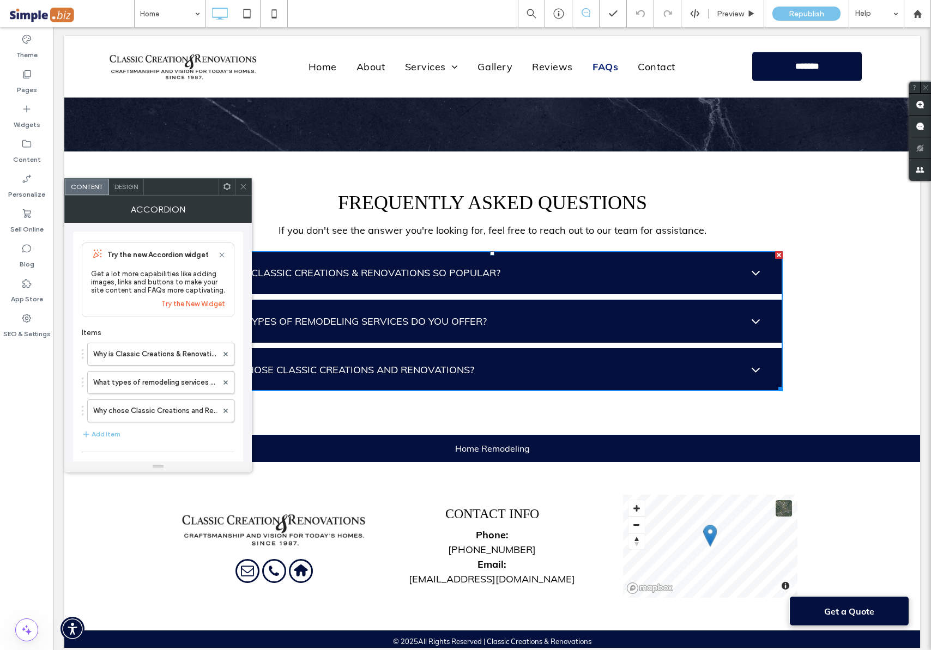
click at [247, 186] on icon at bounding box center [243, 187] width 8 height 8
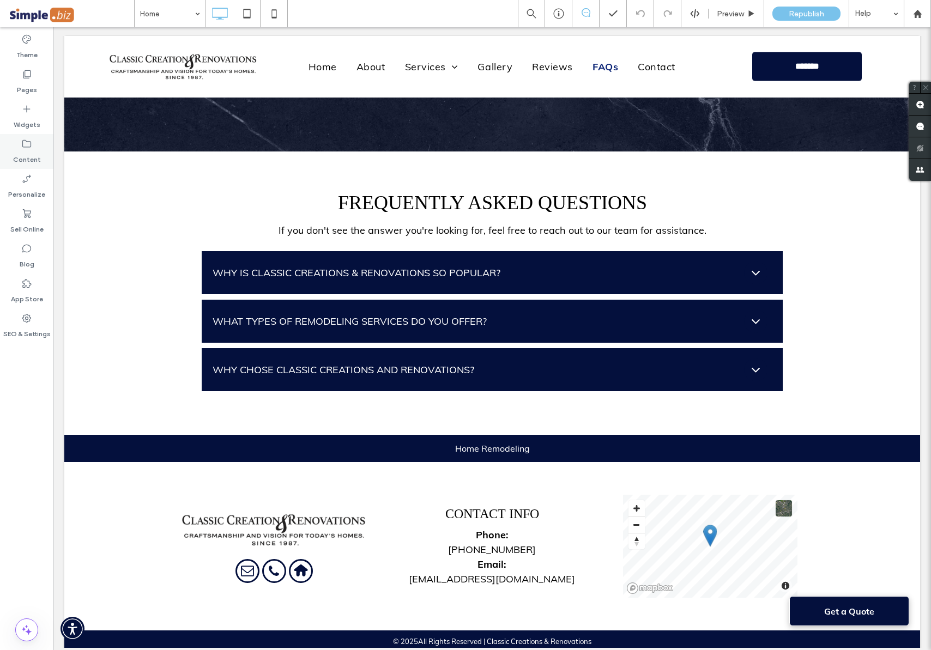
click at [39, 155] on label "Content" at bounding box center [27, 156] width 28 height 15
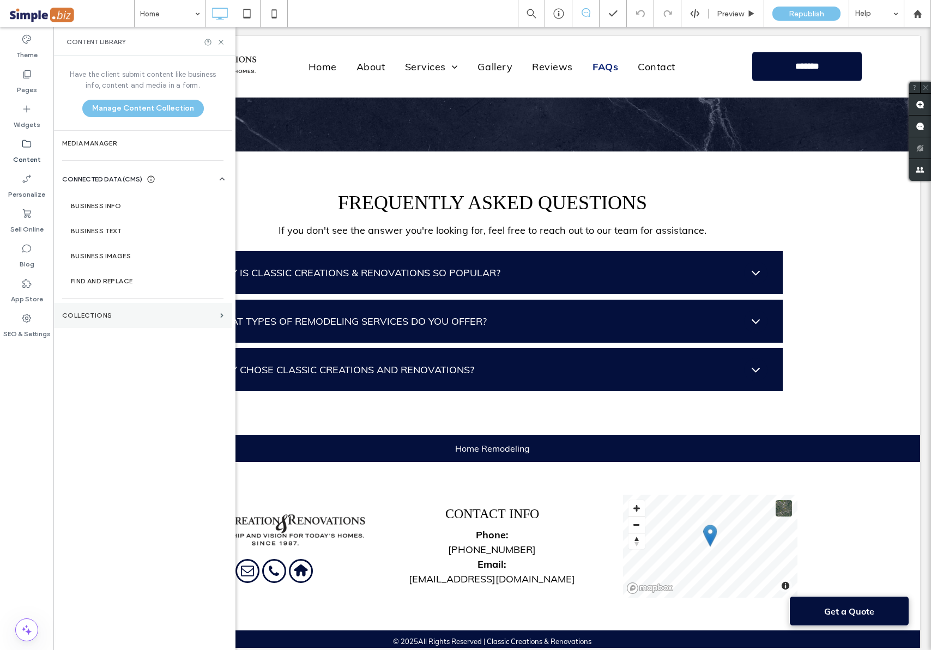
click at [112, 314] on label "Collections" at bounding box center [139, 316] width 154 height 8
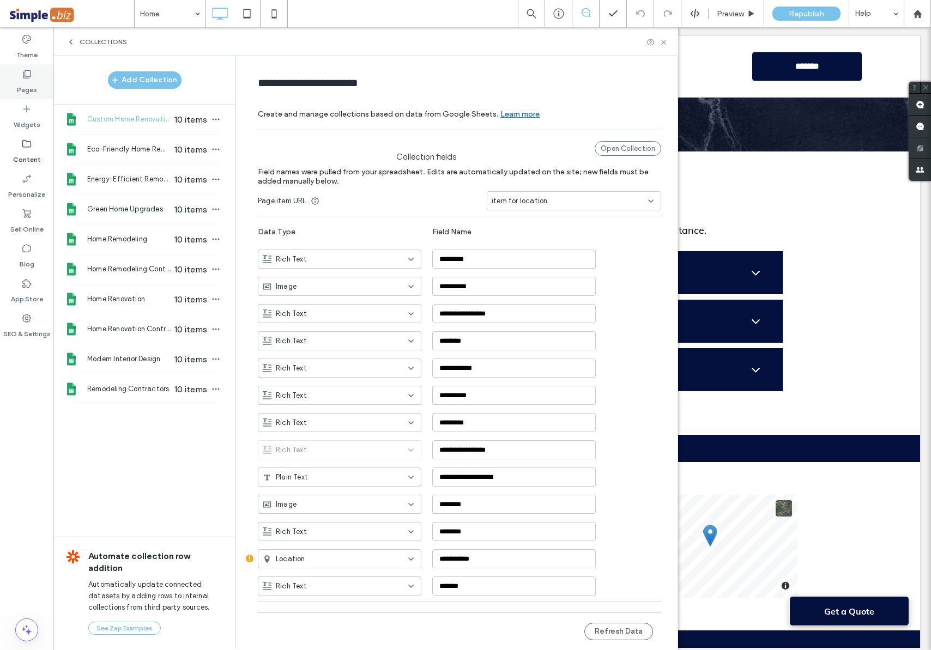
click at [20, 77] on div "Pages" at bounding box center [26, 81] width 53 height 35
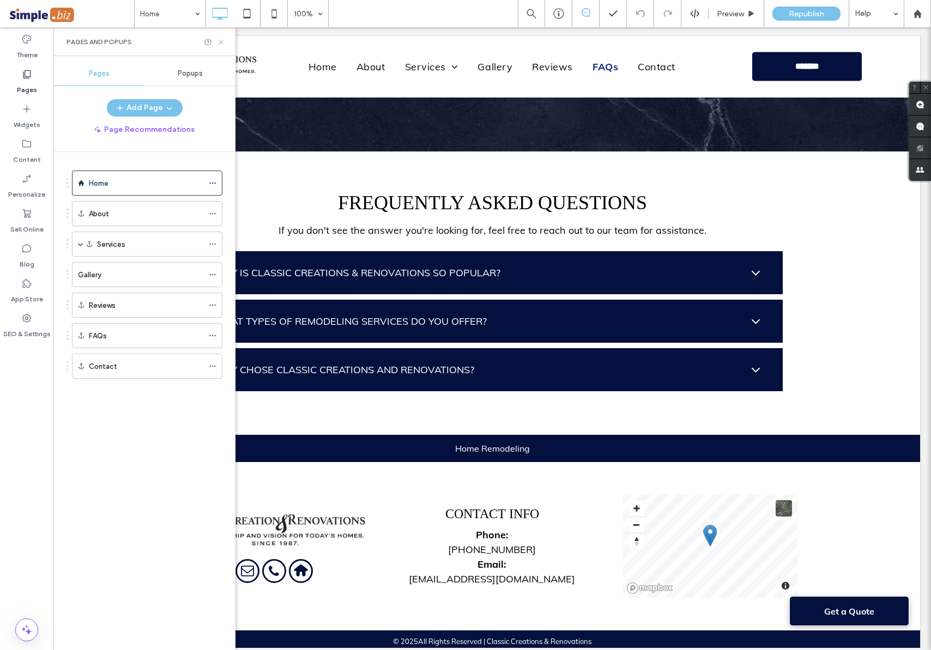
click at [221, 40] on icon at bounding box center [221, 42] width 8 height 8
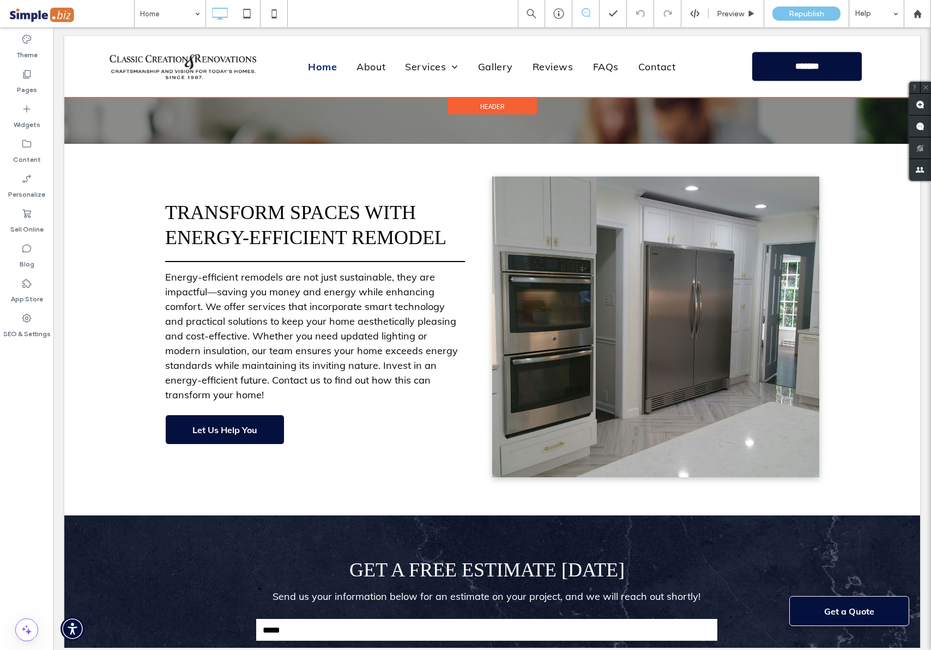
scroll to position [3204, 0]
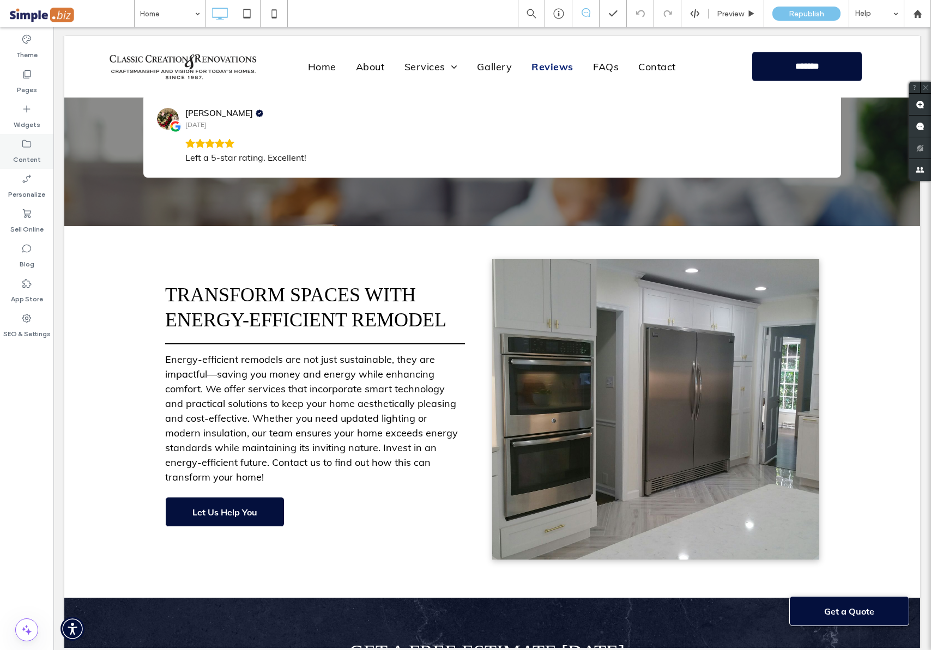
click at [19, 148] on div "Content" at bounding box center [26, 151] width 53 height 35
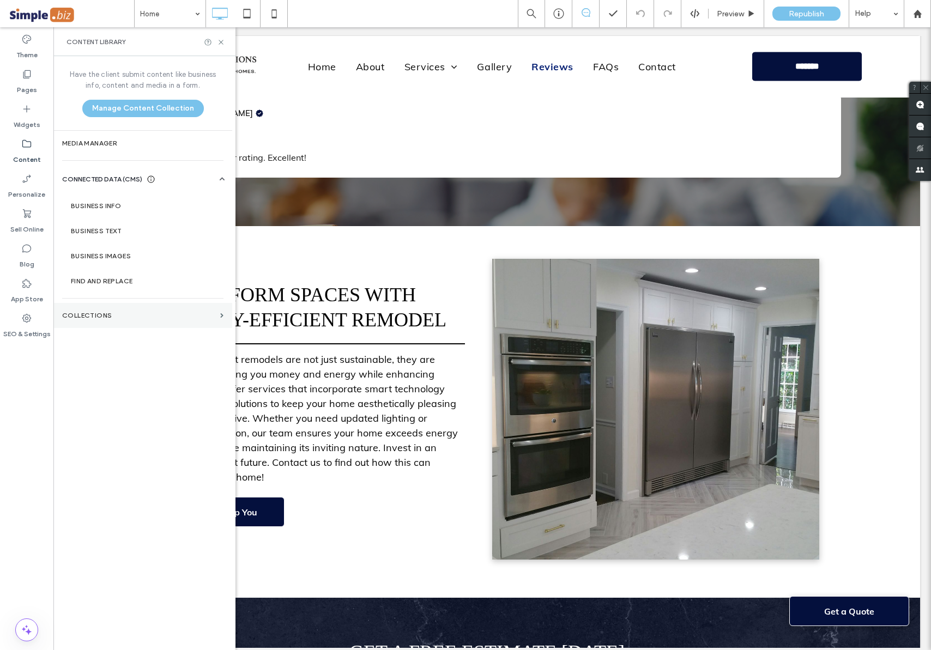
click at [128, 303] on section "Collections" at bounding box center [142, 315] width 179 height 25
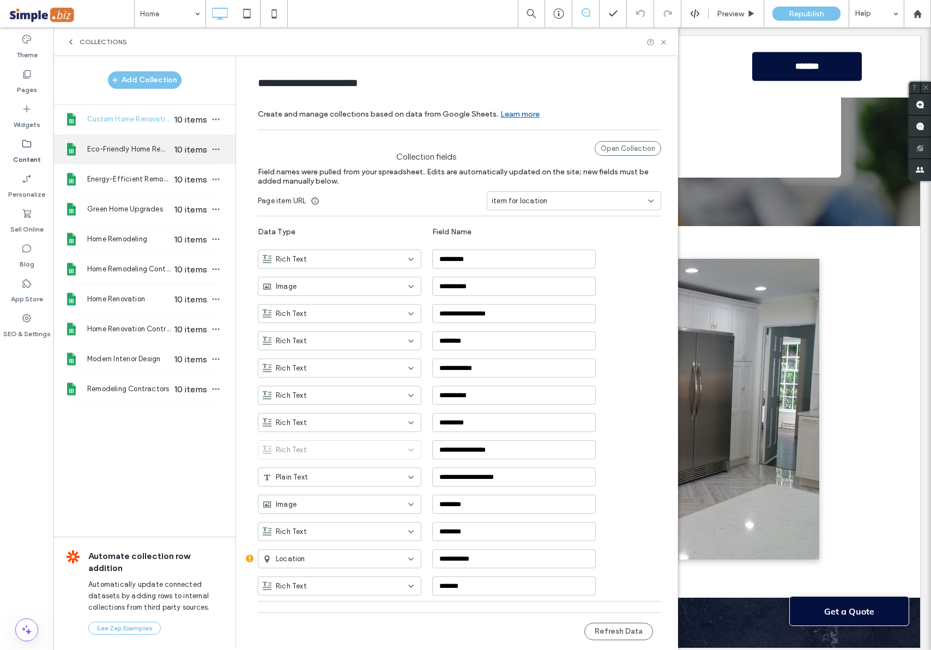
click at [135, 153] on span "Eco-Friendly Home Remodeling" at bounding box center [129, 149] width 84 height 11
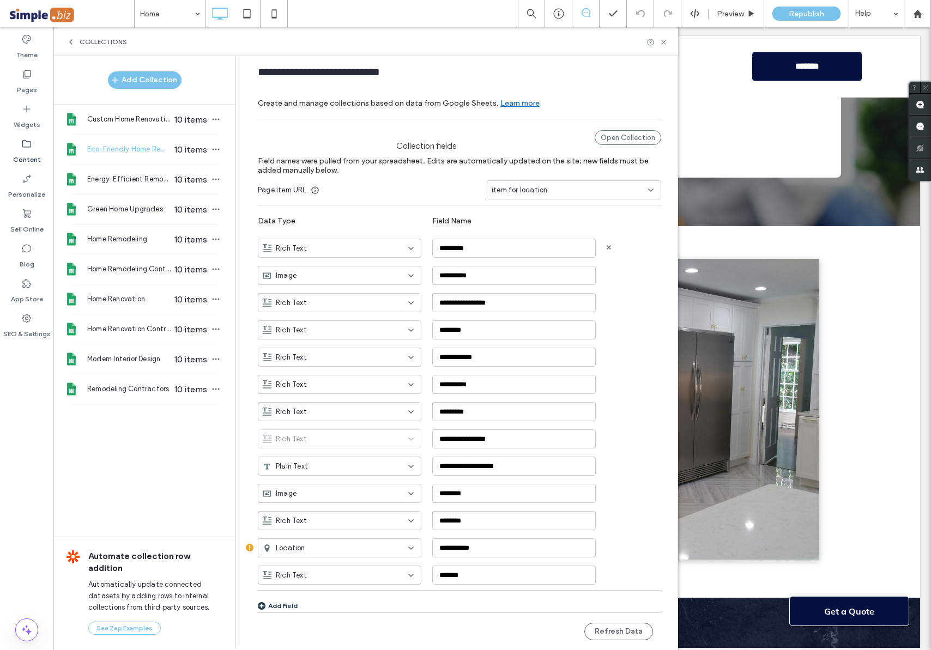
scroll to position [11, 0]
click at [149, 179] on span "Energy-Efficient Remodel" at bounding box center [129, 179] width 84 height 11
type input "**********"
click at [149, 179] on span "Energy-Efficient Remodel" at bounding box center [129, 179] width 84 height 11
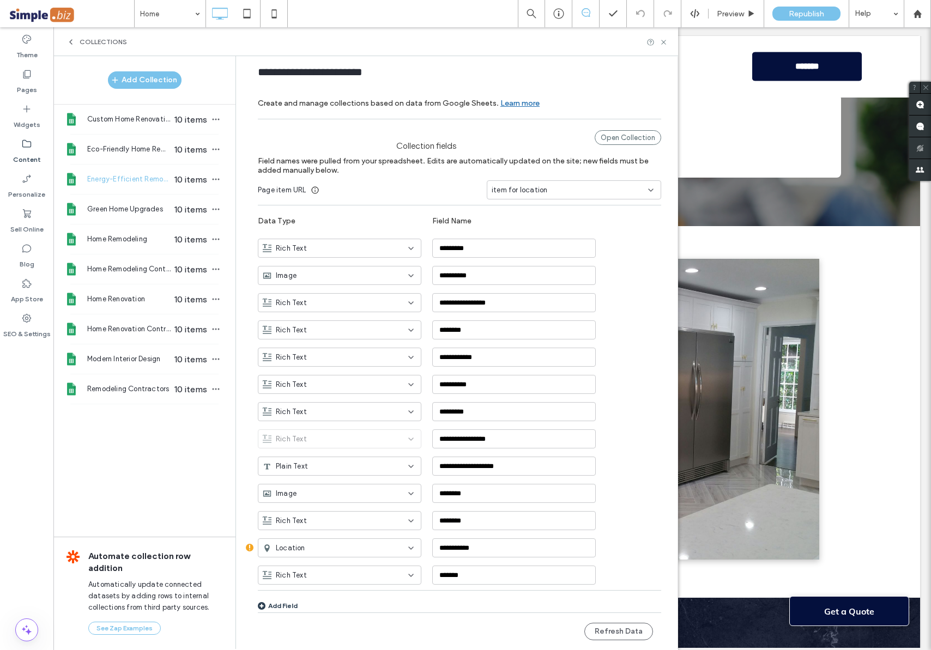
click at [189, 180] on span "10 items" at bounding box center [190, 179] width 38 height 10
click at [211, 179] on icon "button" at bounding box center [215, 179] width 9 height 9
click at [527, 65] on div "**********" at bounding box center [459, 74] width 403 height 20
click at [664, 44] on icon at bounding box center [663, 42] width 8 height 8
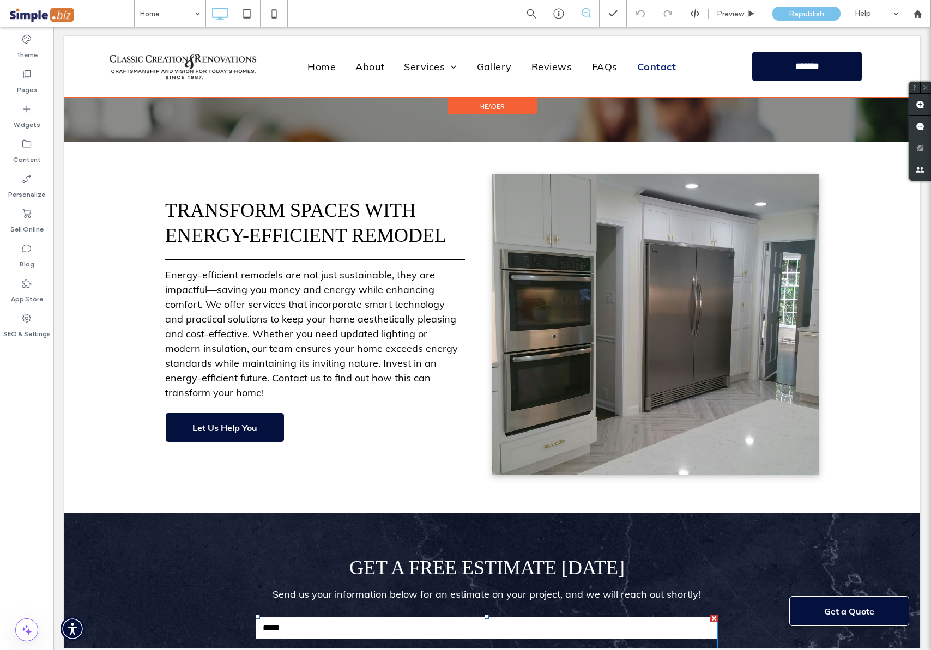
scroll to position [3137, 0]
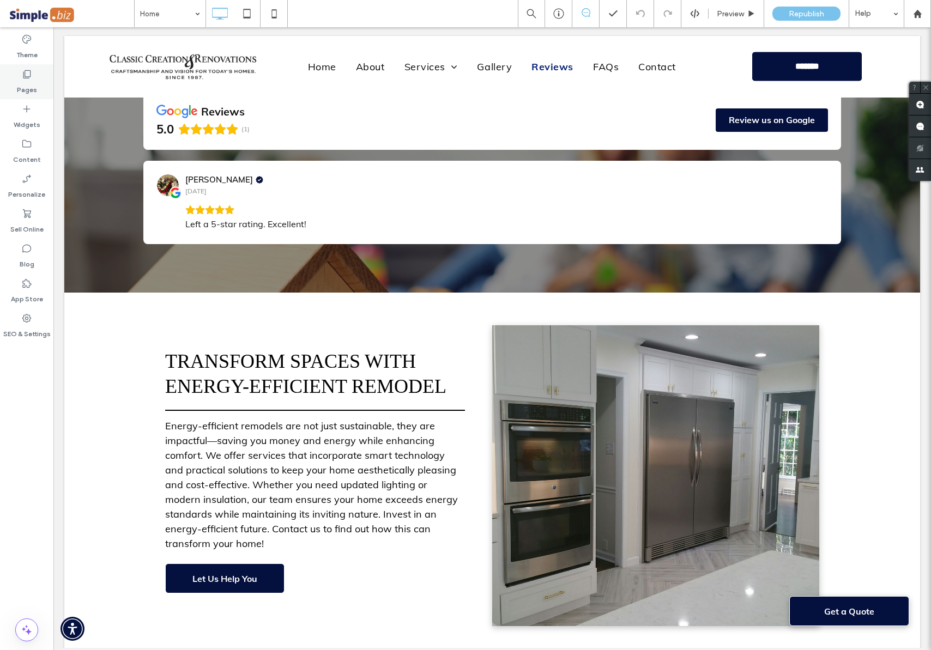
click at [34, 70] on div "Pages" at bounding box center [26, 81] width 53 height 35
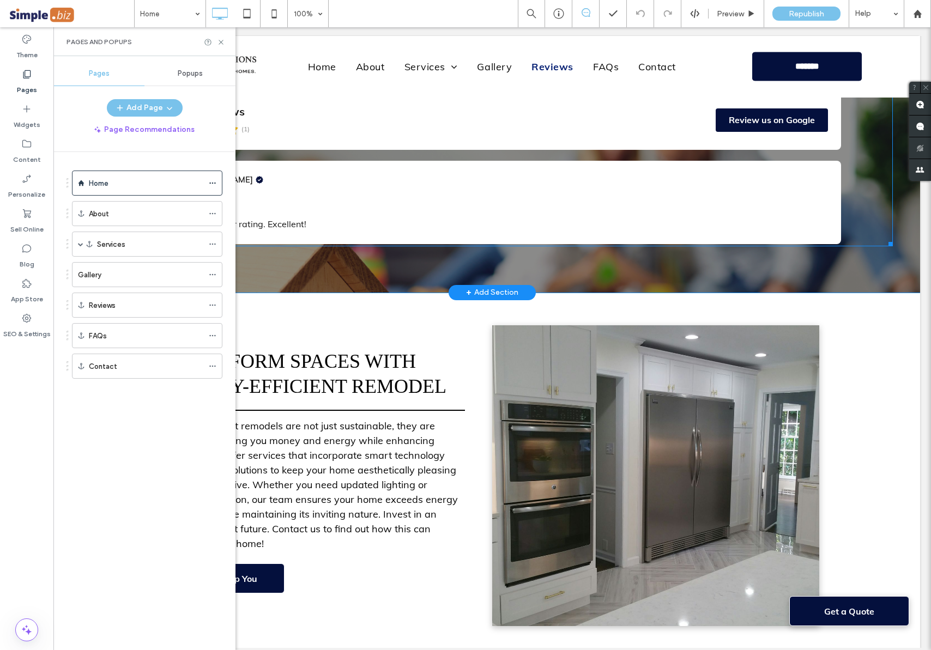
click at [537, 124] on span at bounding box center [492, 168] width 801 height 156
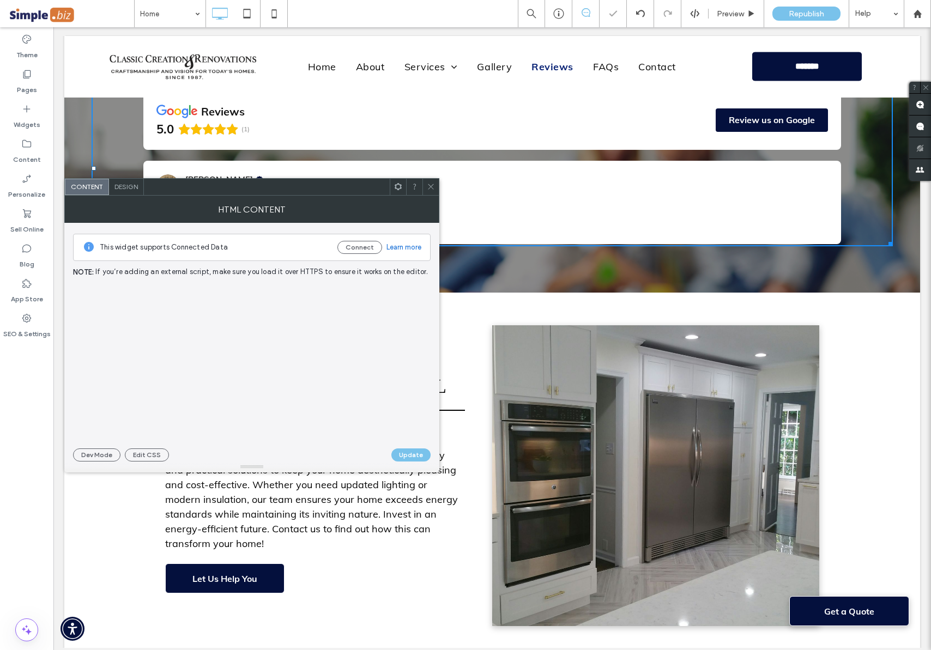
click at [430, 185] on icon at bounding box center [431, 187] width 8 height 8
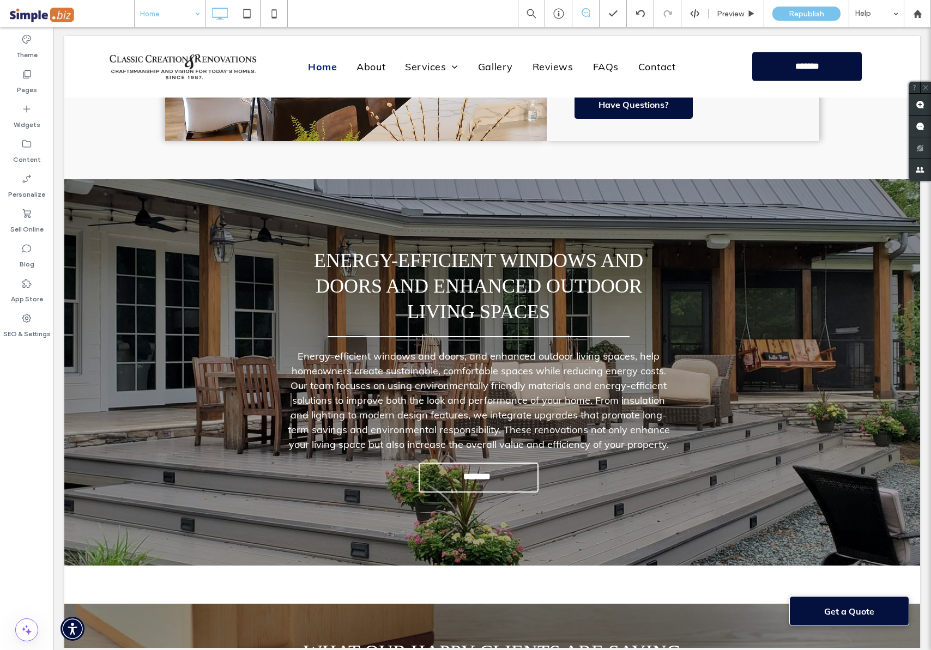
scroll to position [2502, 0]
